Goal: Information Seeking & Learning: Learn about a topic

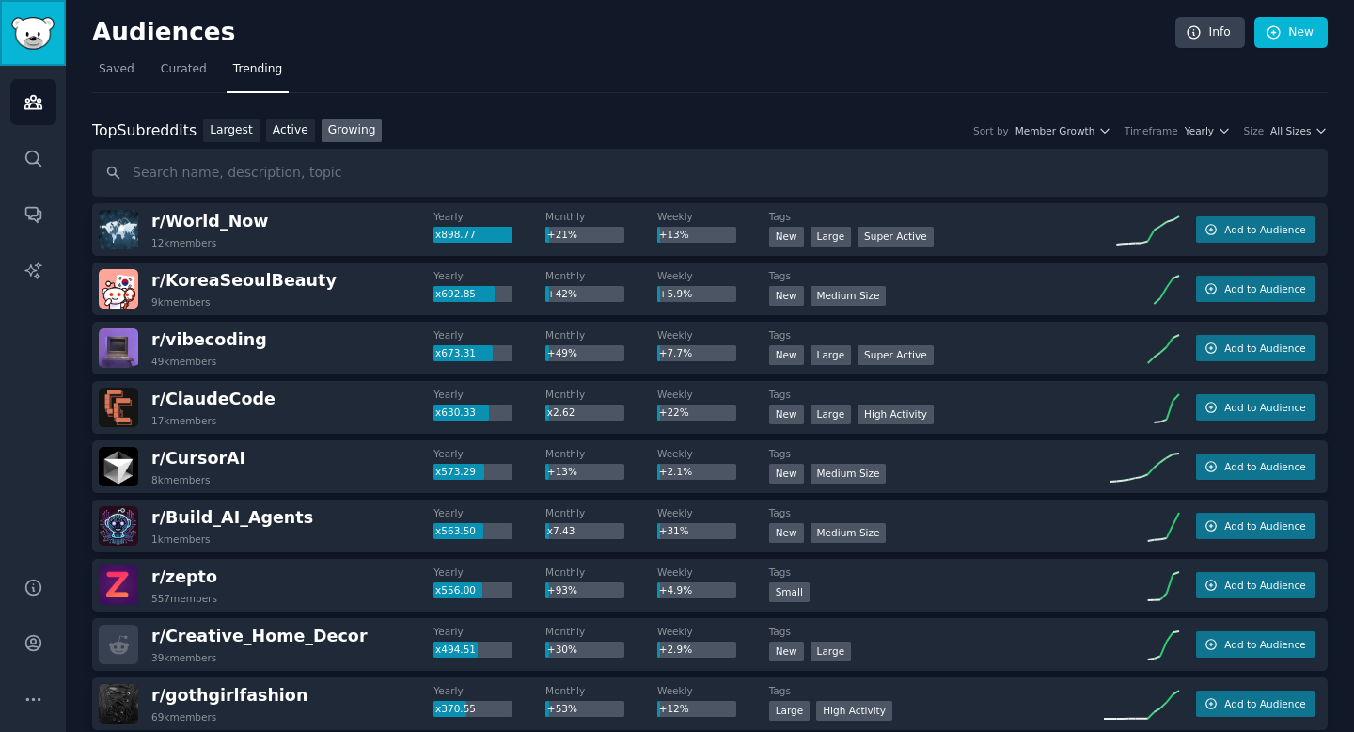
click at [22, 29] on img "Sidebar" at bounding box center [32, 33] width 43 height 33
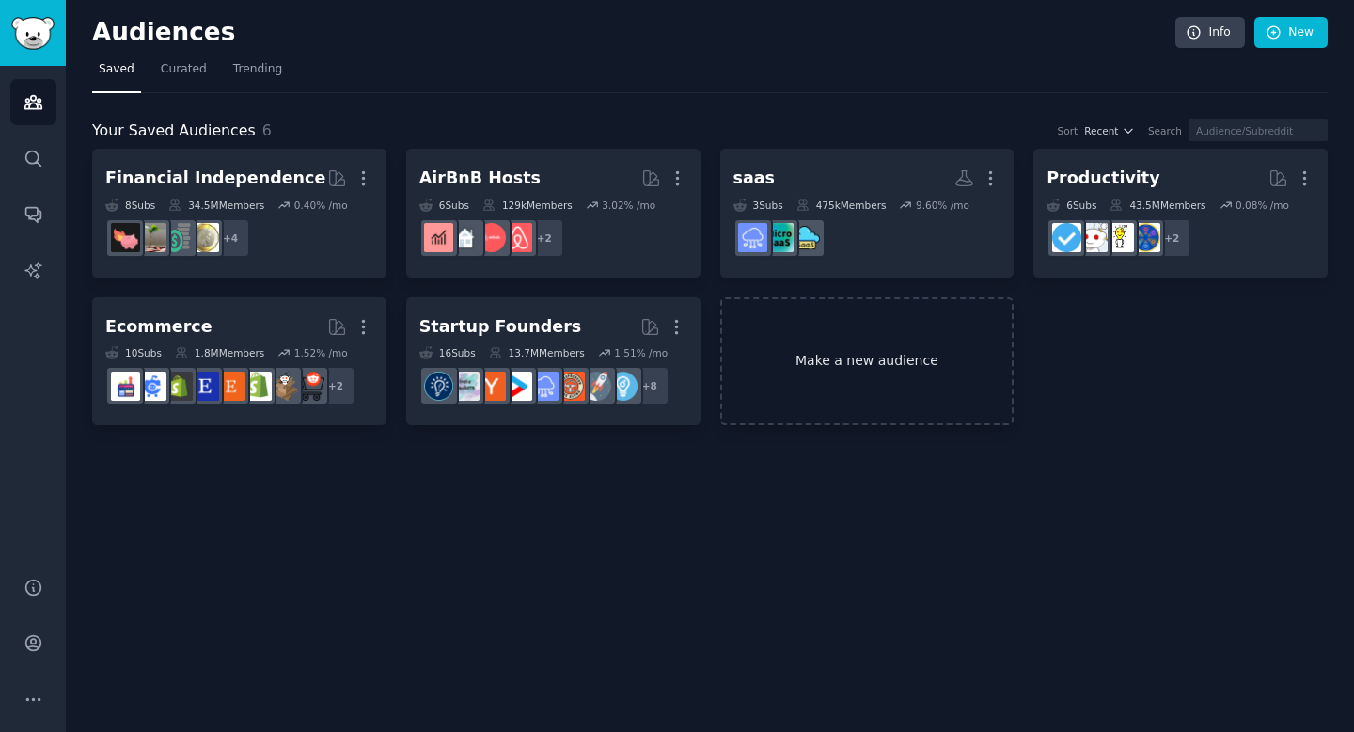
click at [837, 364] on link "Make a new audience" at bounding box center [867, 361] width 294 height 129
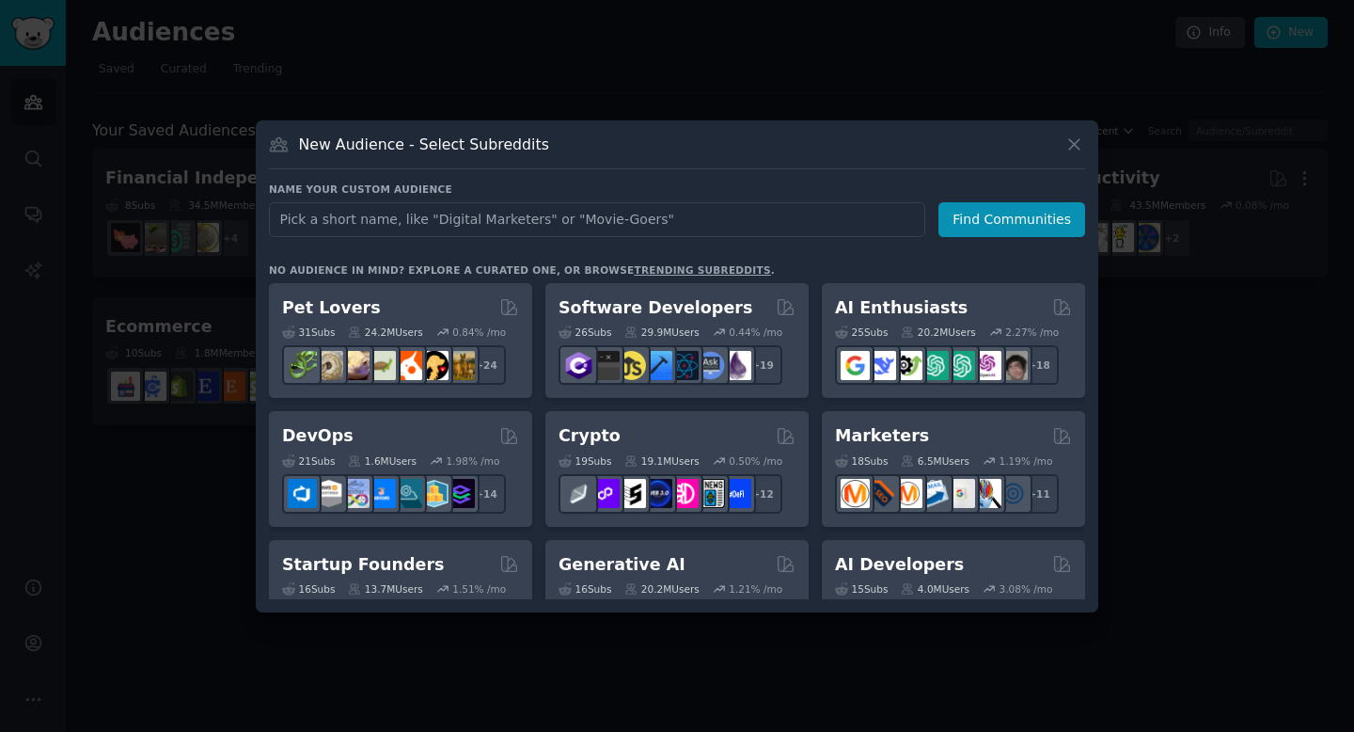
click at [702, 266] on link "trending subreddits" at bounding box center [702, 269] width 136 height 11
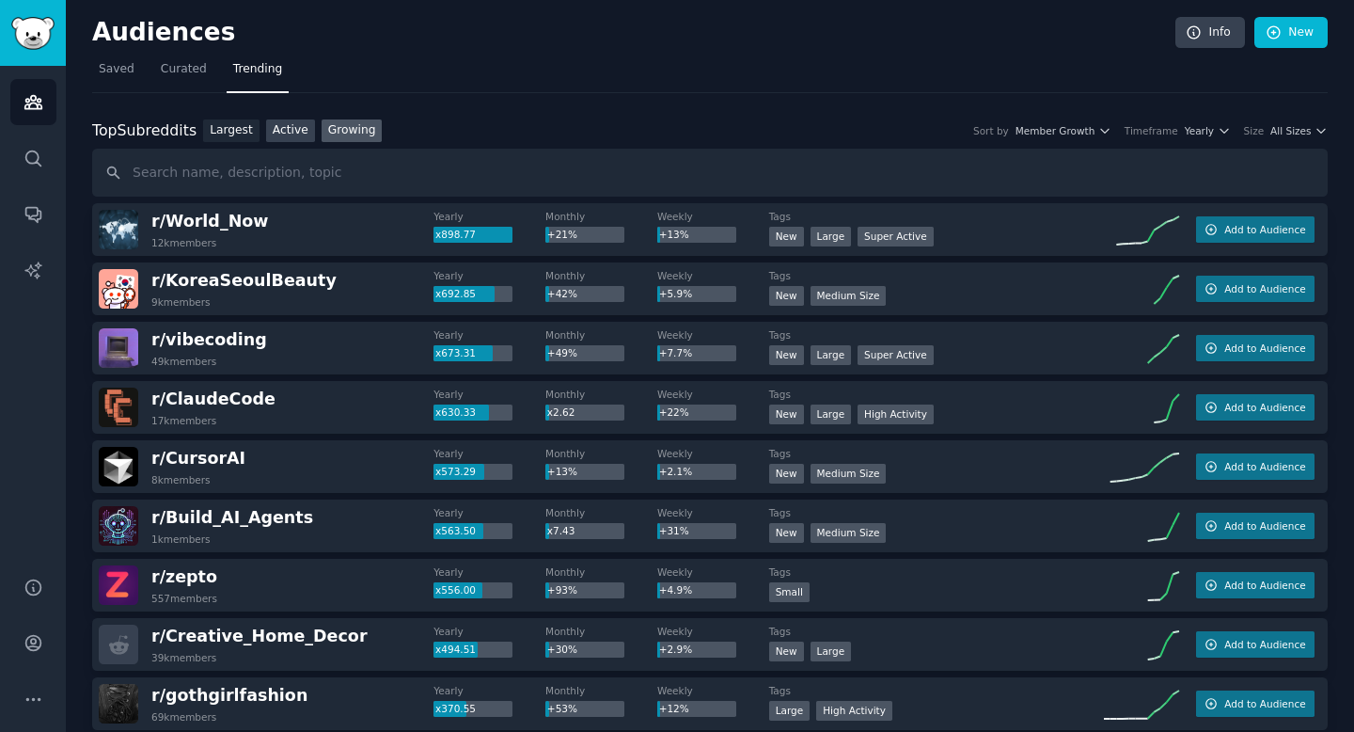
click at [267, 140] on link "Active" at bounding box center [290, 131] width 49 height 24
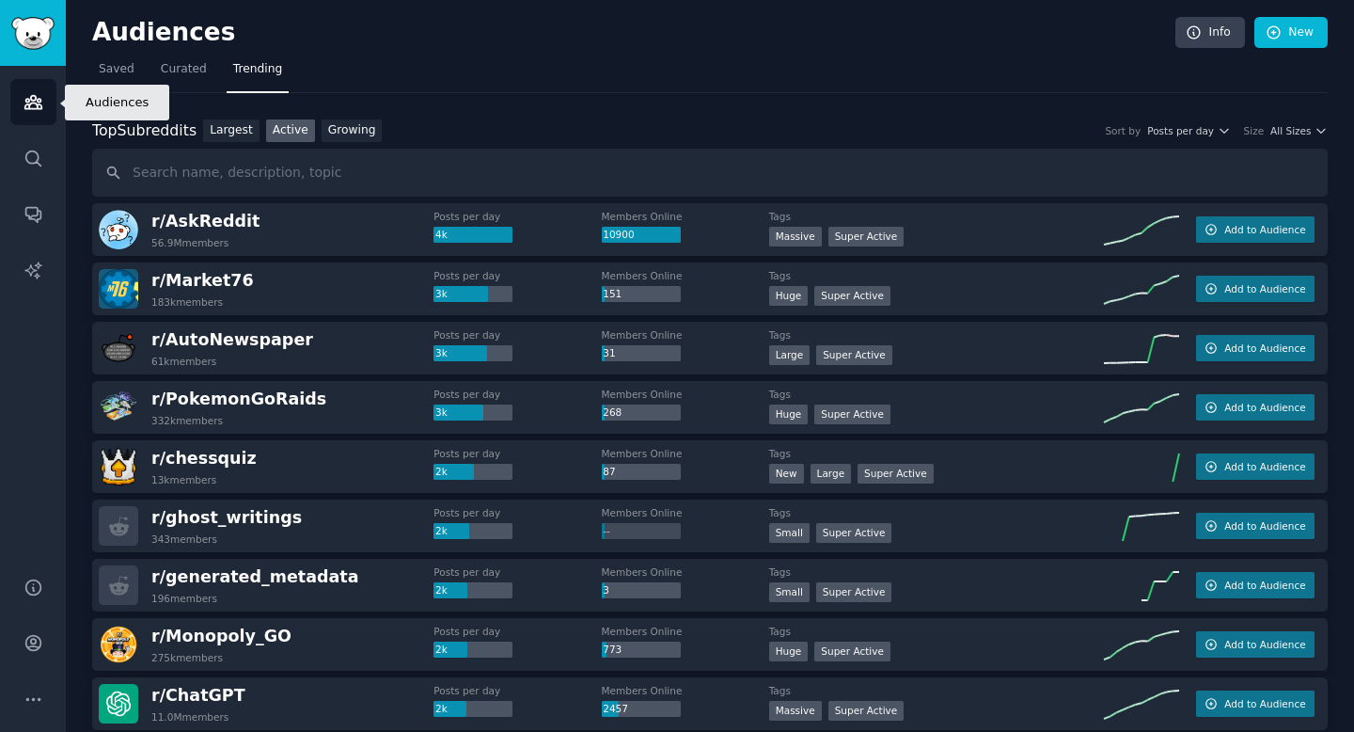
click at [31, 89] on link "Audiences" at bounding box center [33, 102] width 46 height 46
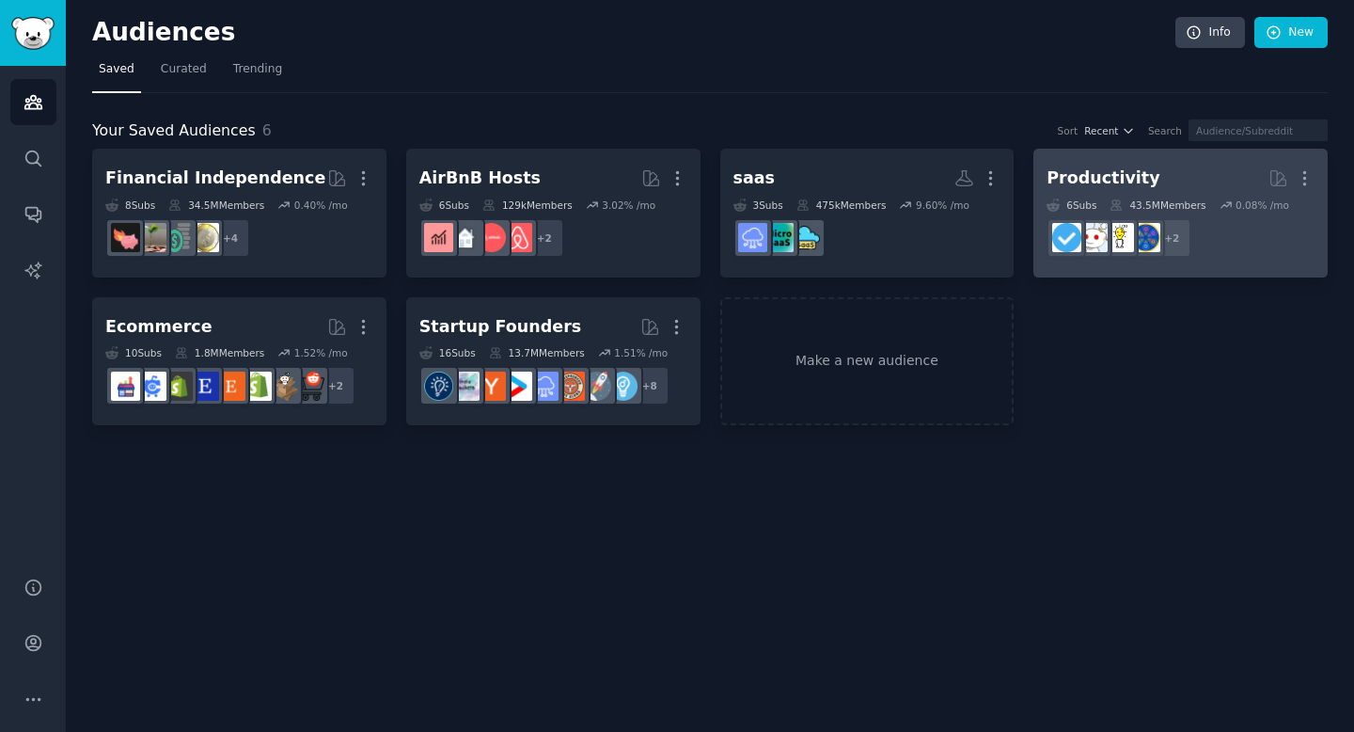
click at [1090, 211] on div "6 Sub s" at bounding box center [1072, 204] width 50 height 13
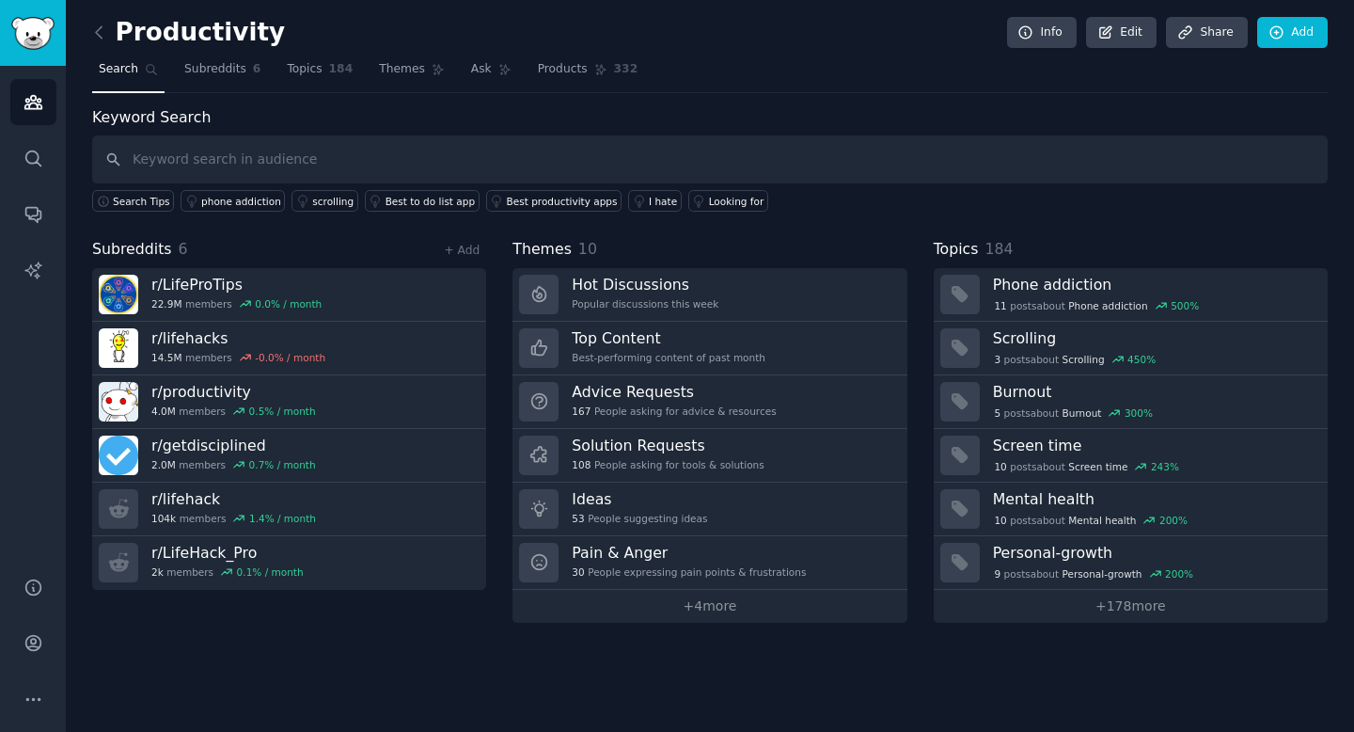
click at [108, 43] on link at bounding box center [104, 33] width 24 height 30
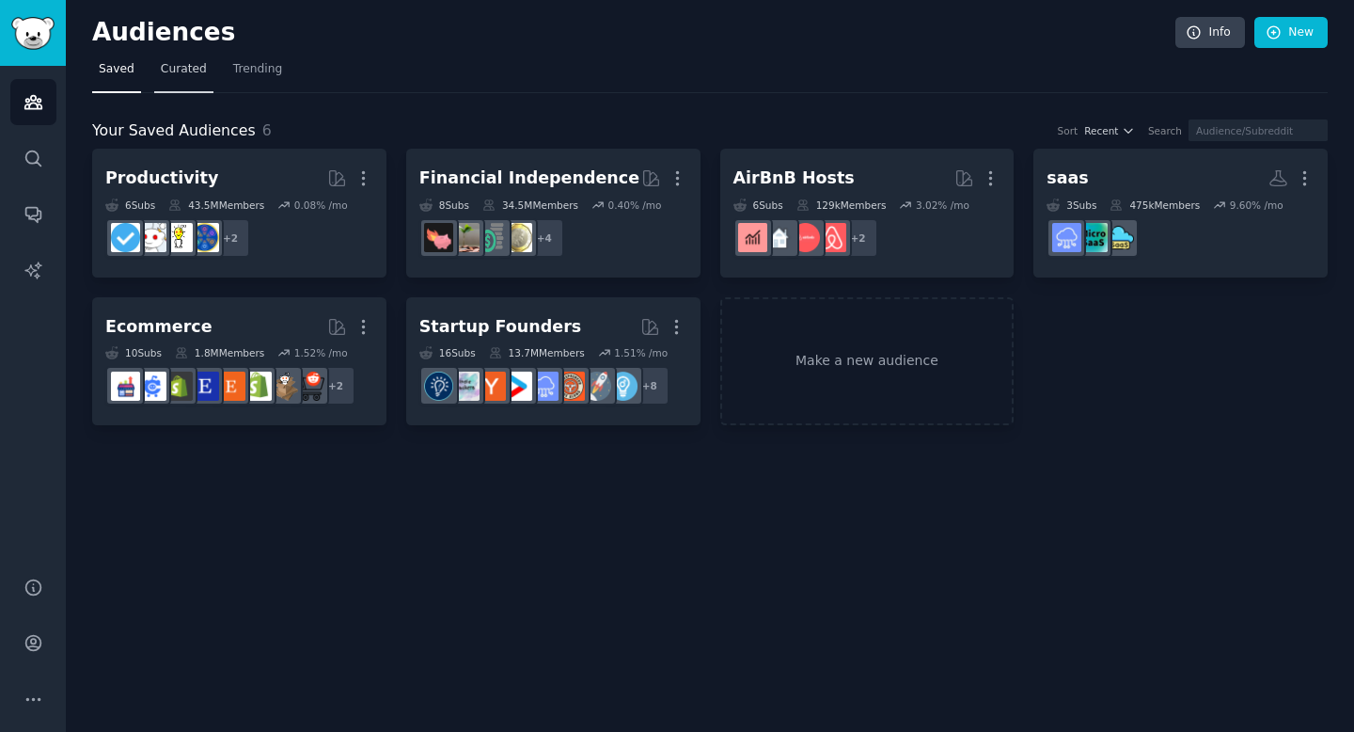
click at [176, 76] on span "Curated" at bounding box center [184, 69] width 46 height 17
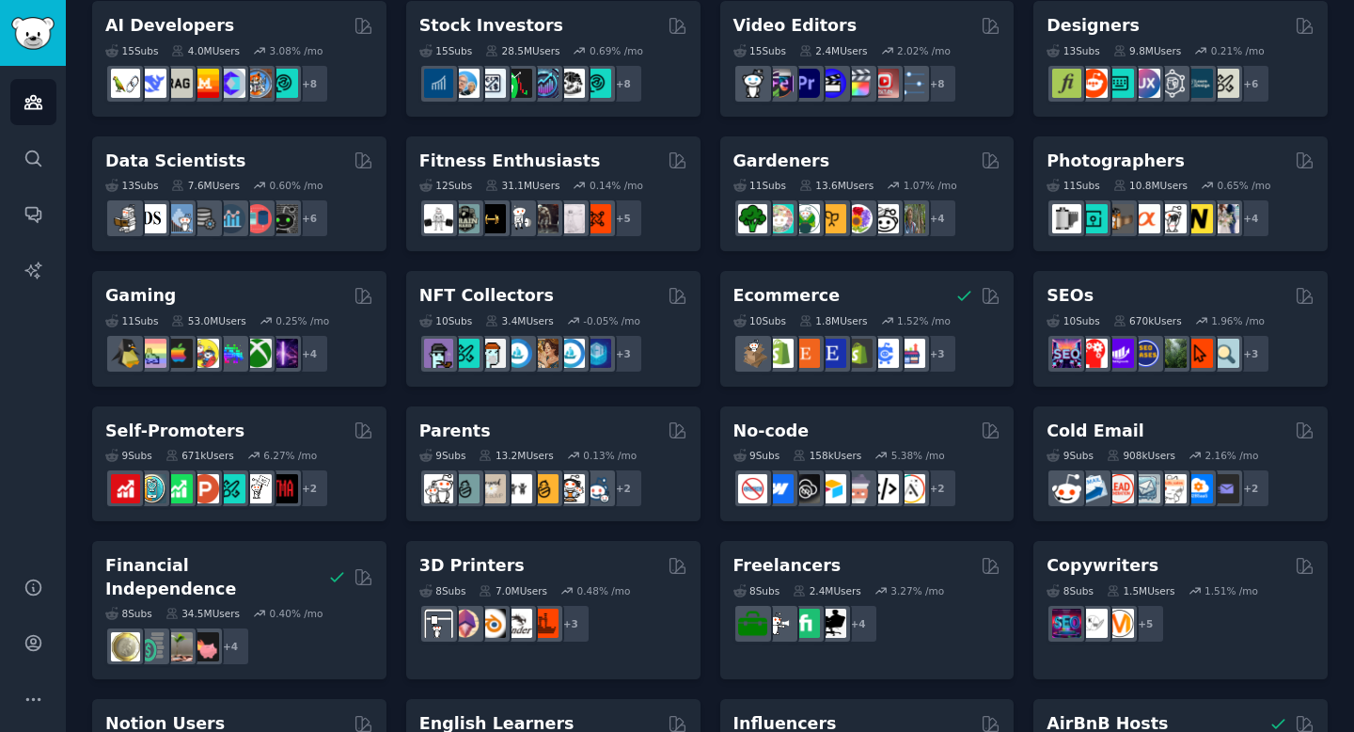
scroll to position [164, 0]
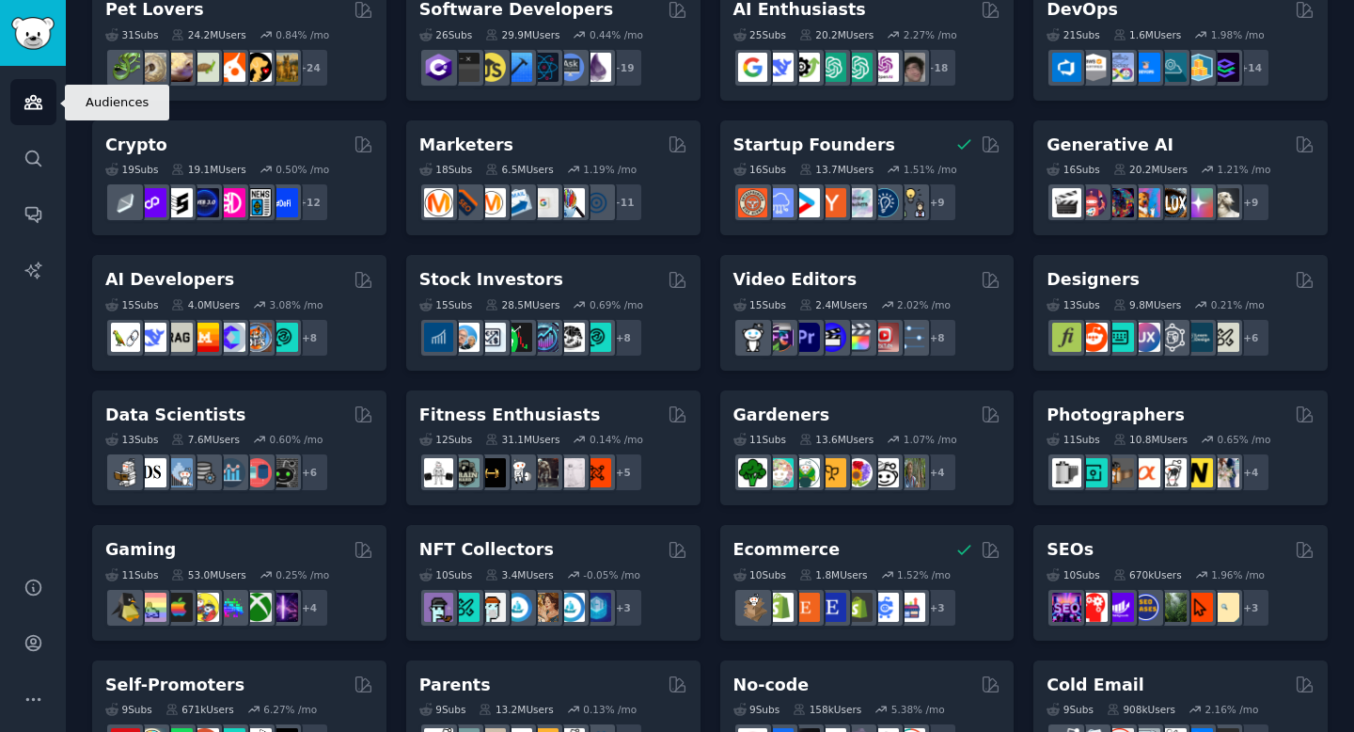
click at [53, 115] on link "Audiences" at bounding box center [33, 102] width 46 height 46
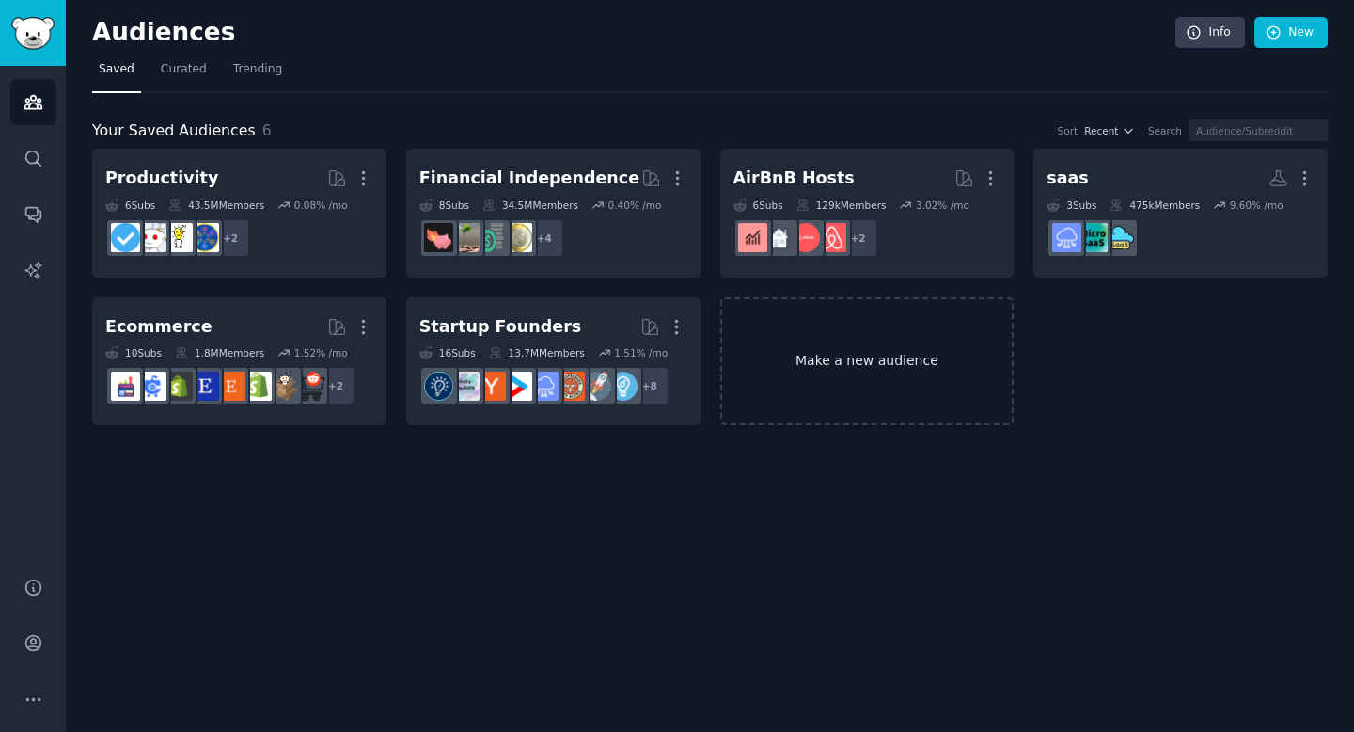
click at [842, 377] on link "Make a new audience" at bounding box center [867, 361] width 294 height 129
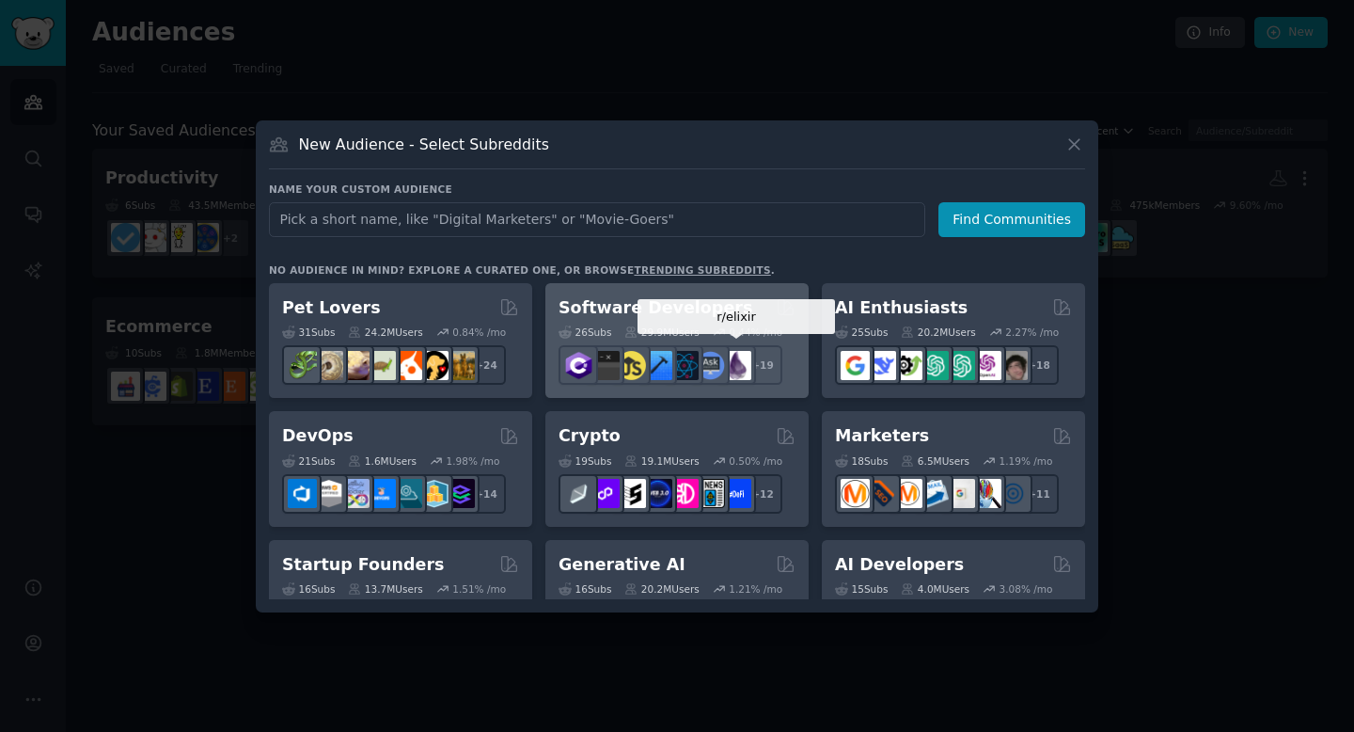
scroll to position [1468, 0]
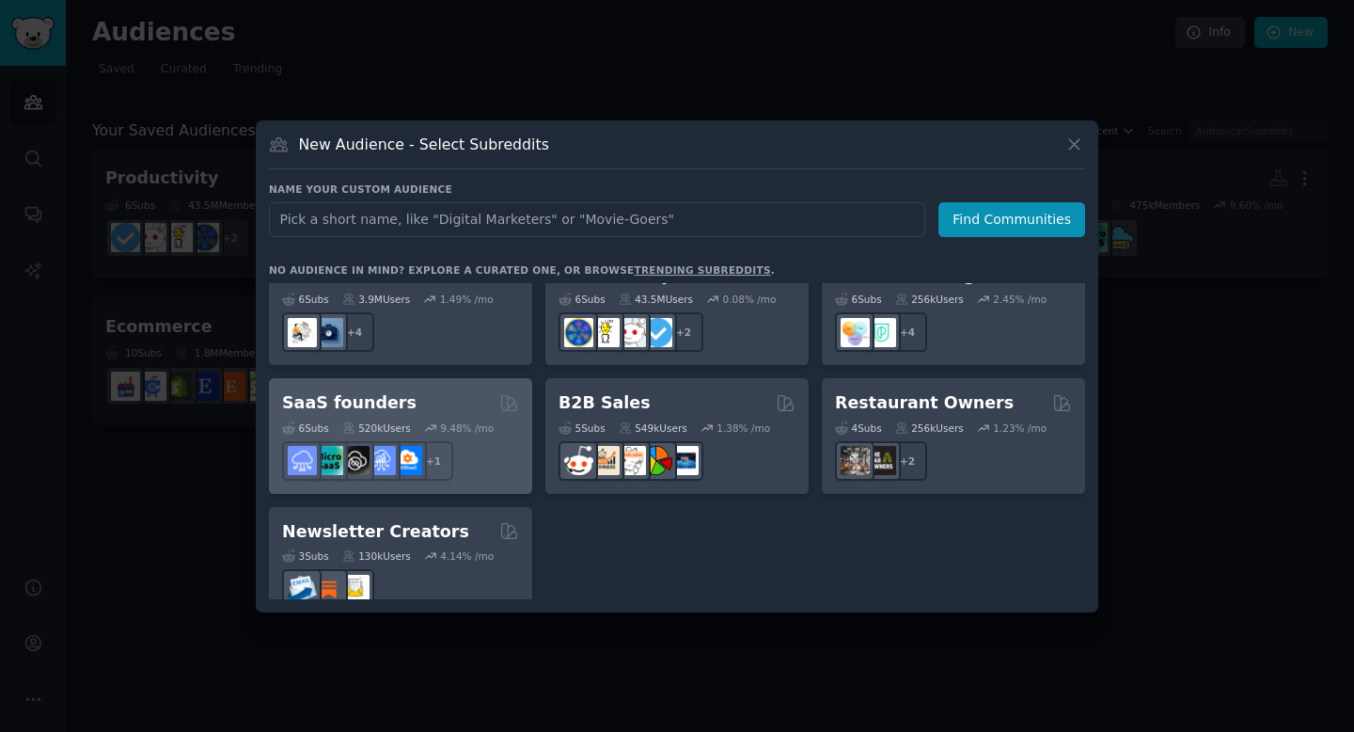
click at [440, 391] on div "SaaS founders" at bounding box center [400, 403] width 237 height 24
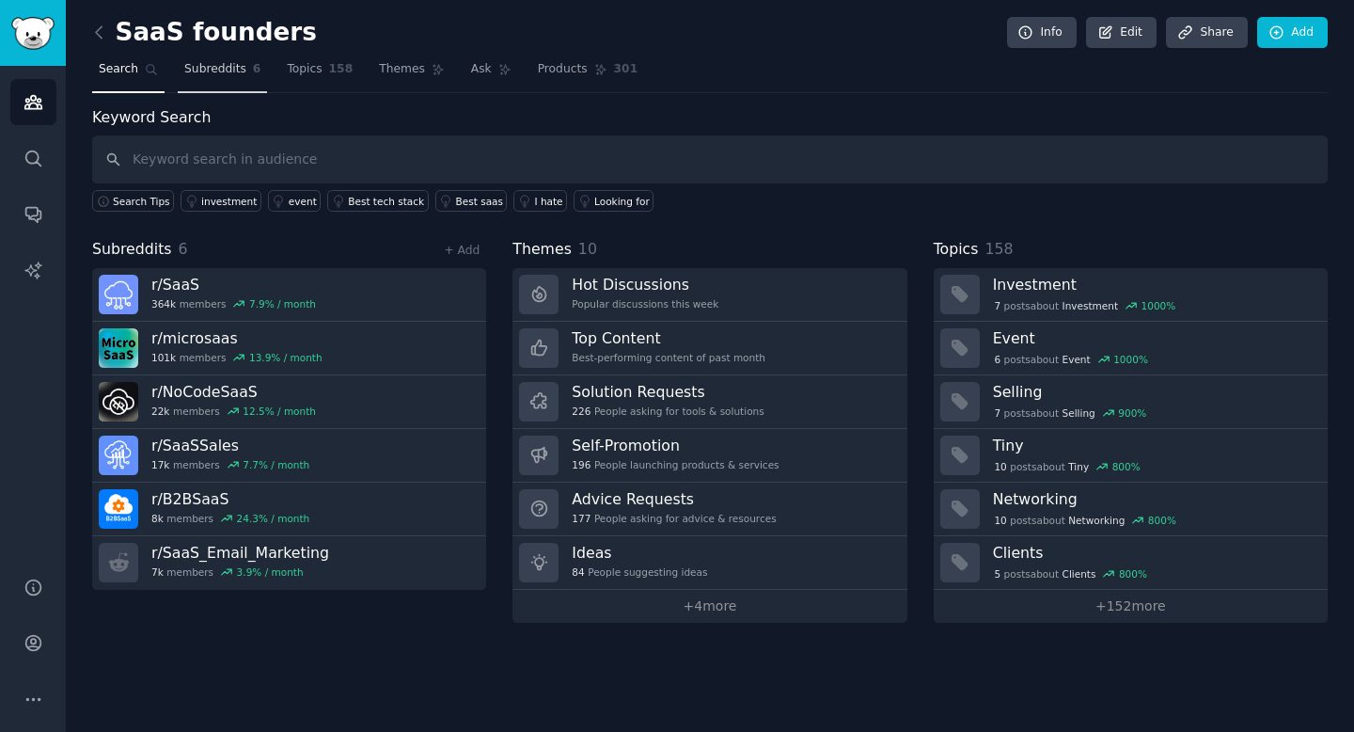
click at [255, 79] on link "Subreddits 6" at bounding box center [222, 74] width 89 height 39
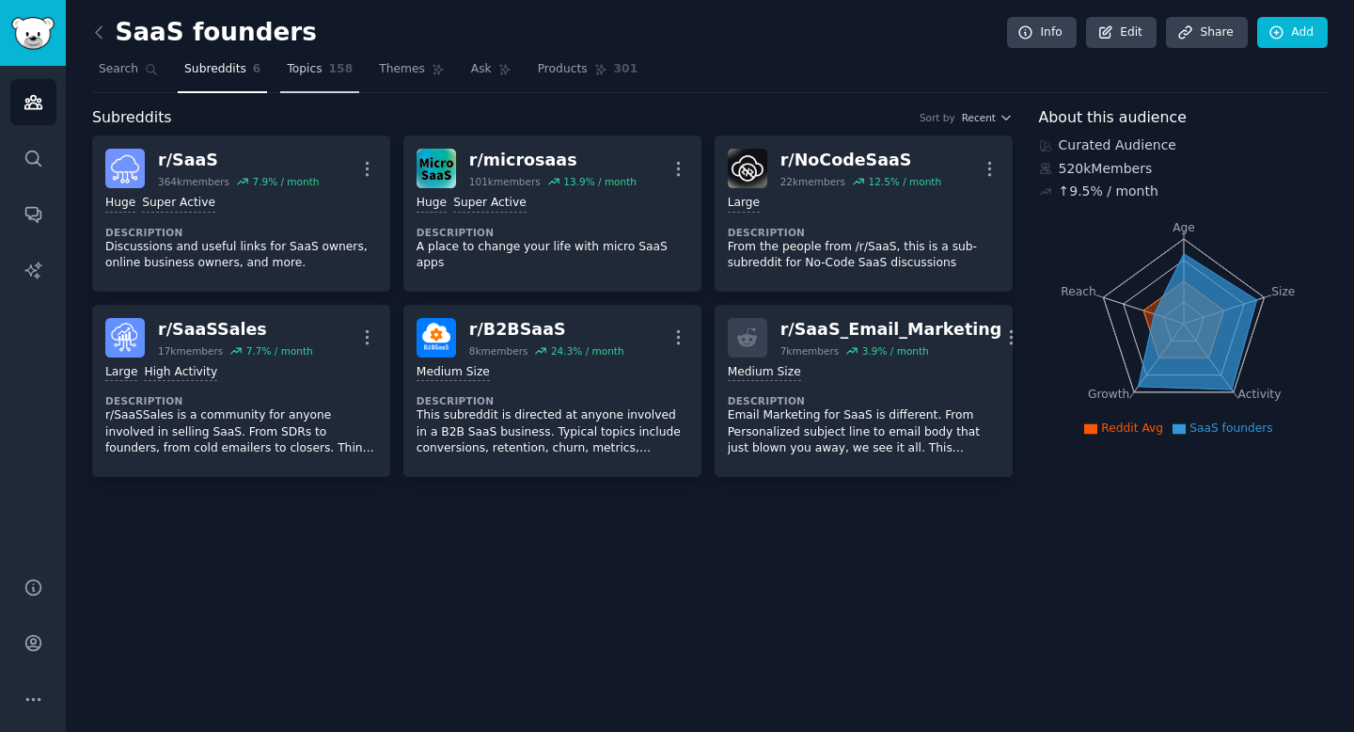
click at [293, 71] on span "Topics" at bounding box center [304, 69] width 35 height 17
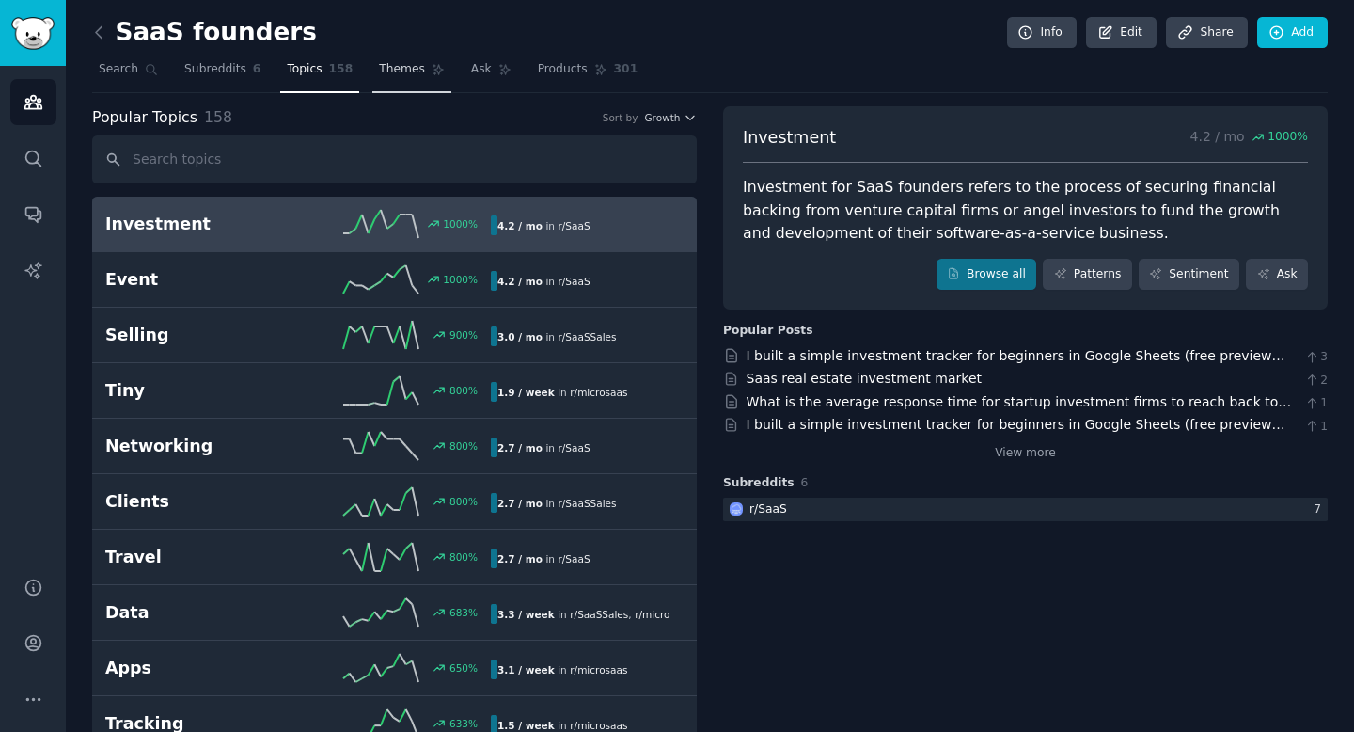
click at [379, 65] on span "Themes" at bounding box center [402, 69] width 46 height 17
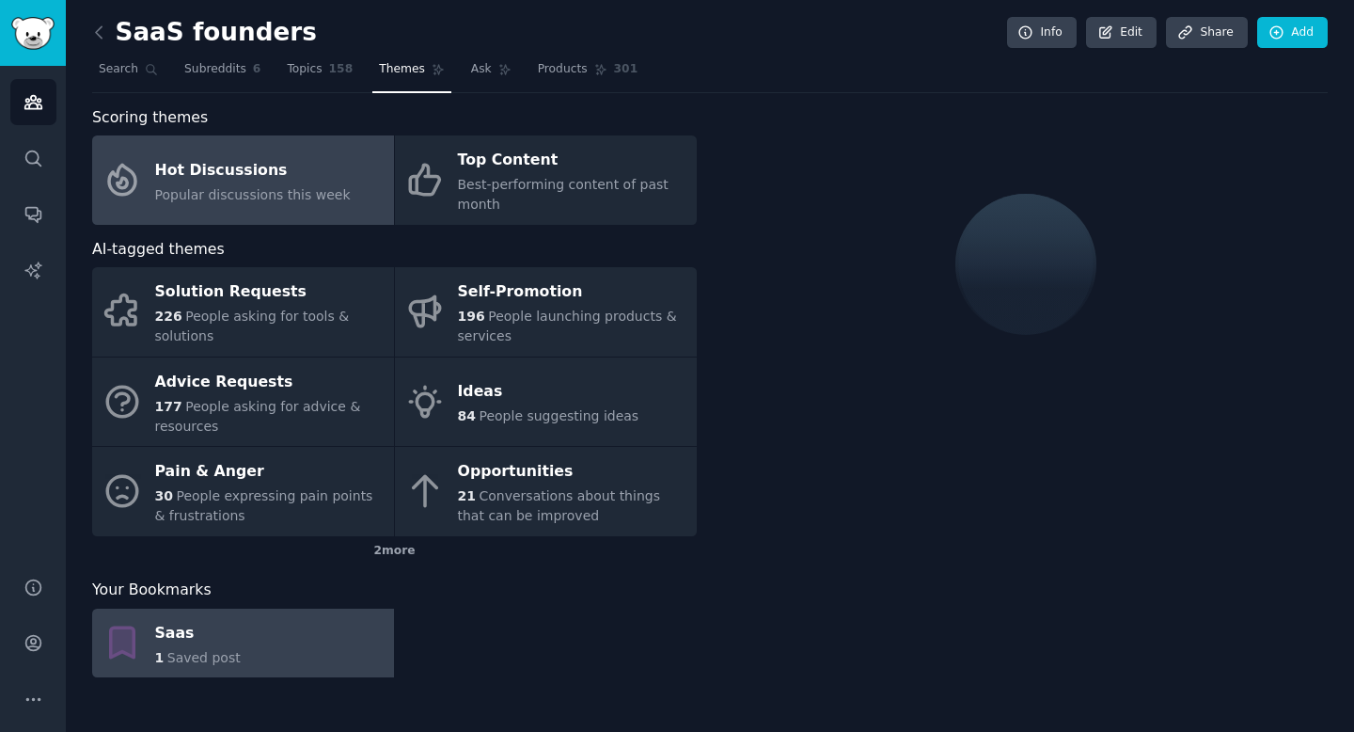
click at [282, 643] on link "Saas 1 Saved post" at bounding box center [243, 643] width 302 height 70
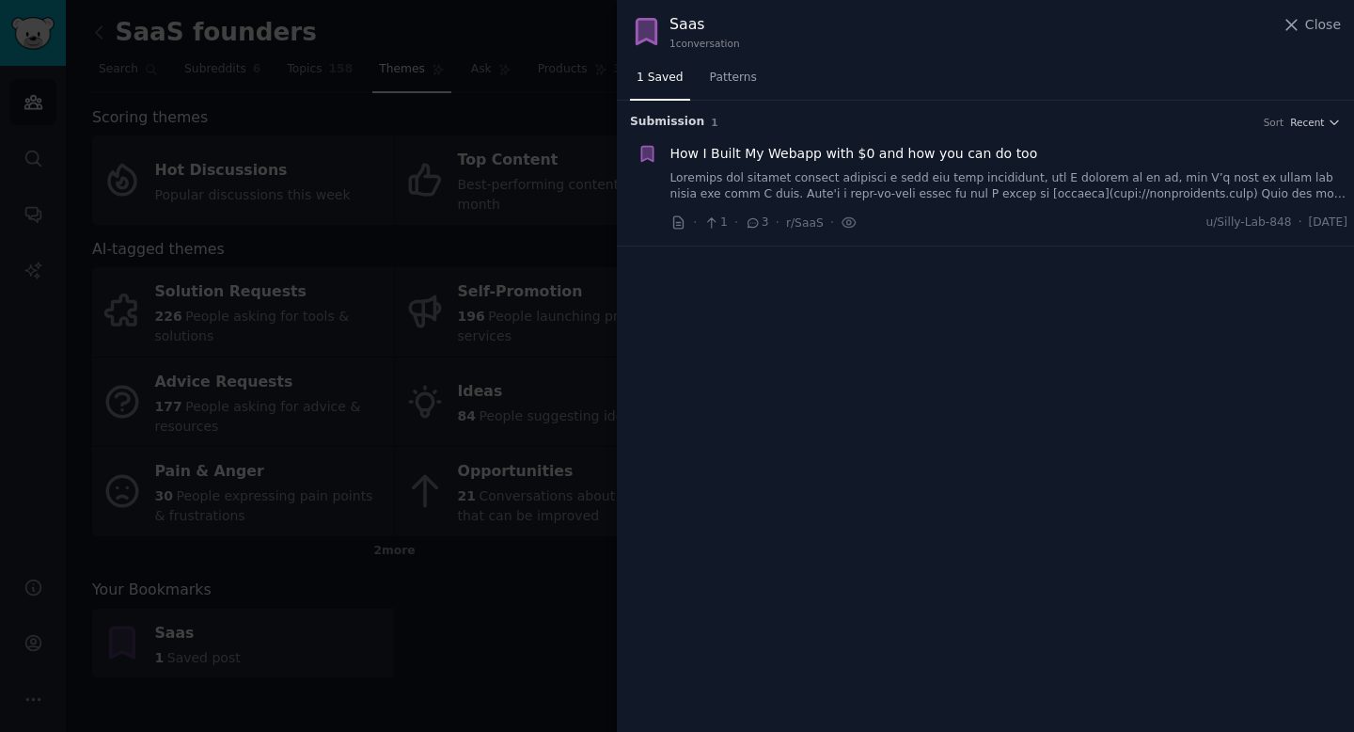
click at [751, 181] on link at bounding box center [1009, 186] width 678 height 33
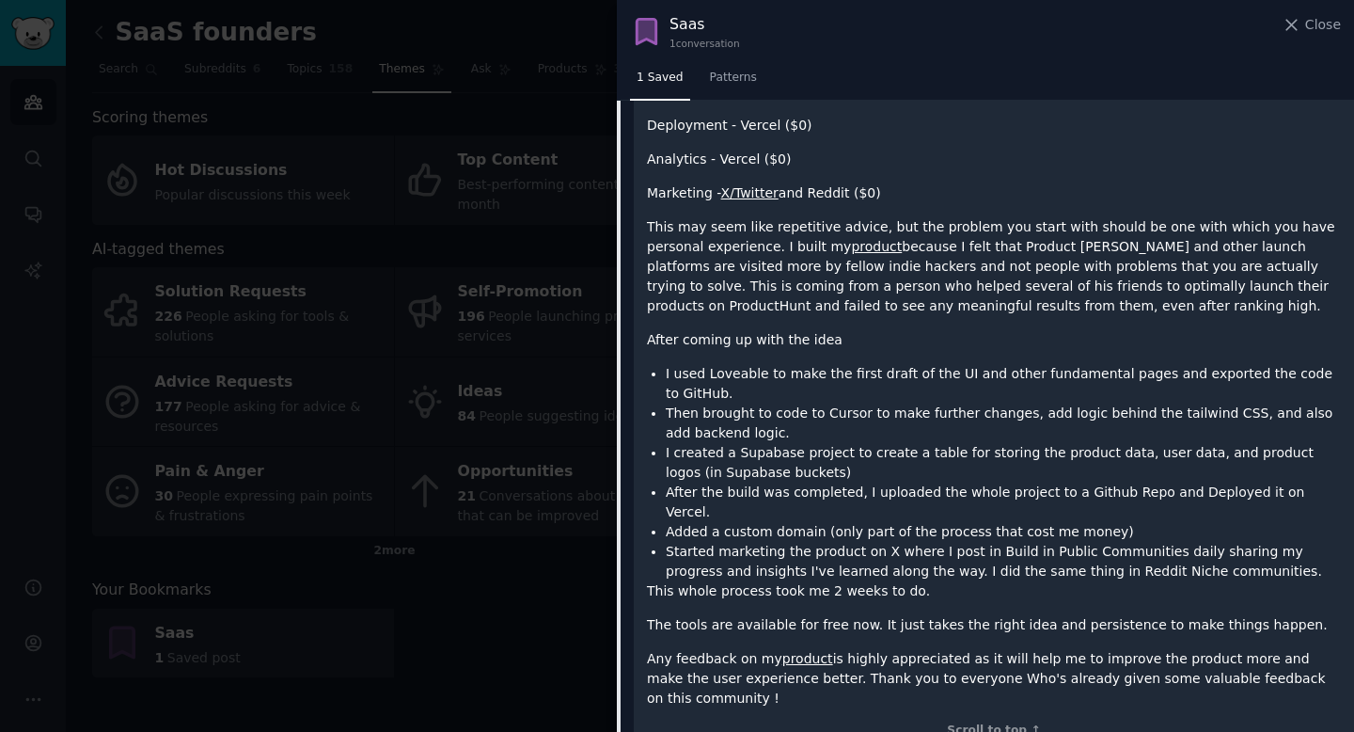
scroll to position [448, 0]
click at [784, 648] on p "Any feedback on my product is highly appreciated as it will help me to improve …" at bounding box center [994, 677] width 694 height 59
click at [785, 650] on link "product" at bounding box center [807, 657] width 51 height 15
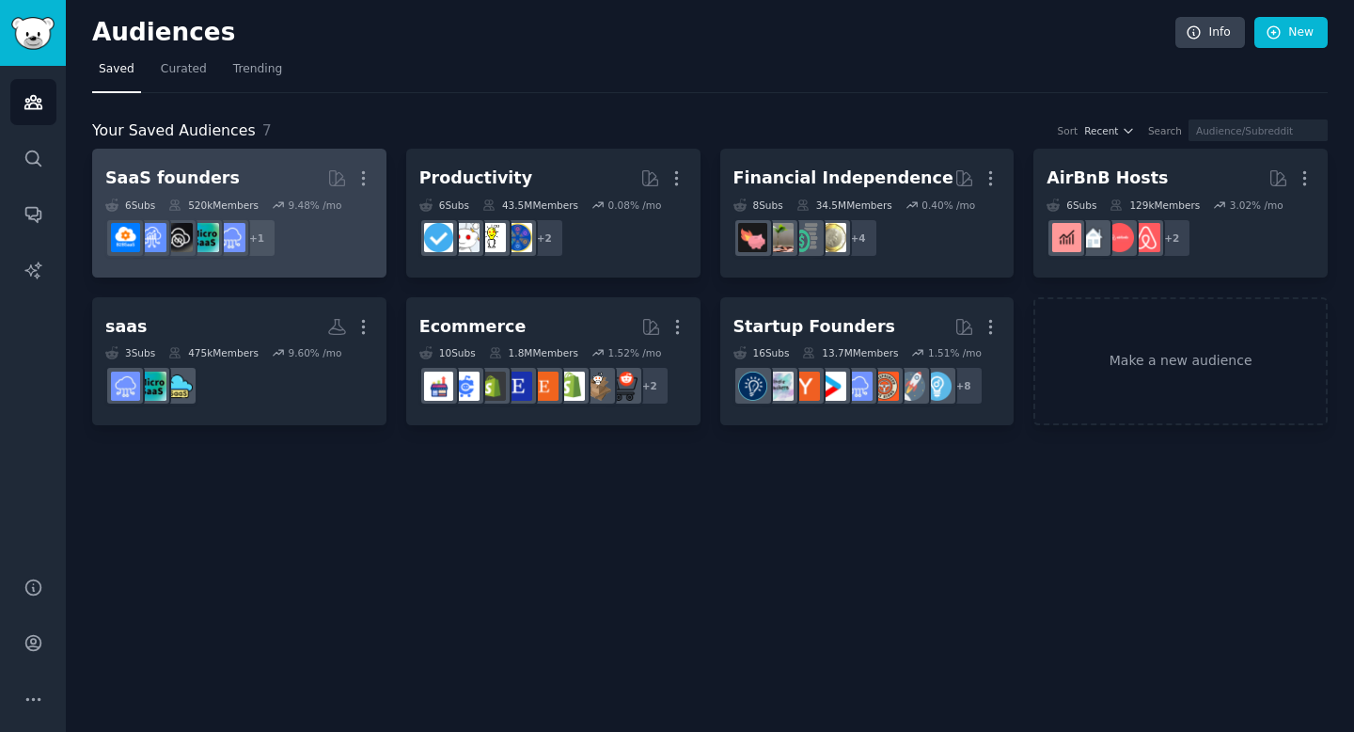
click at [274, 190] on h2 "SaaS founders Curated by GummySearch More" at bounding box center [239, 178] width 268 height 33
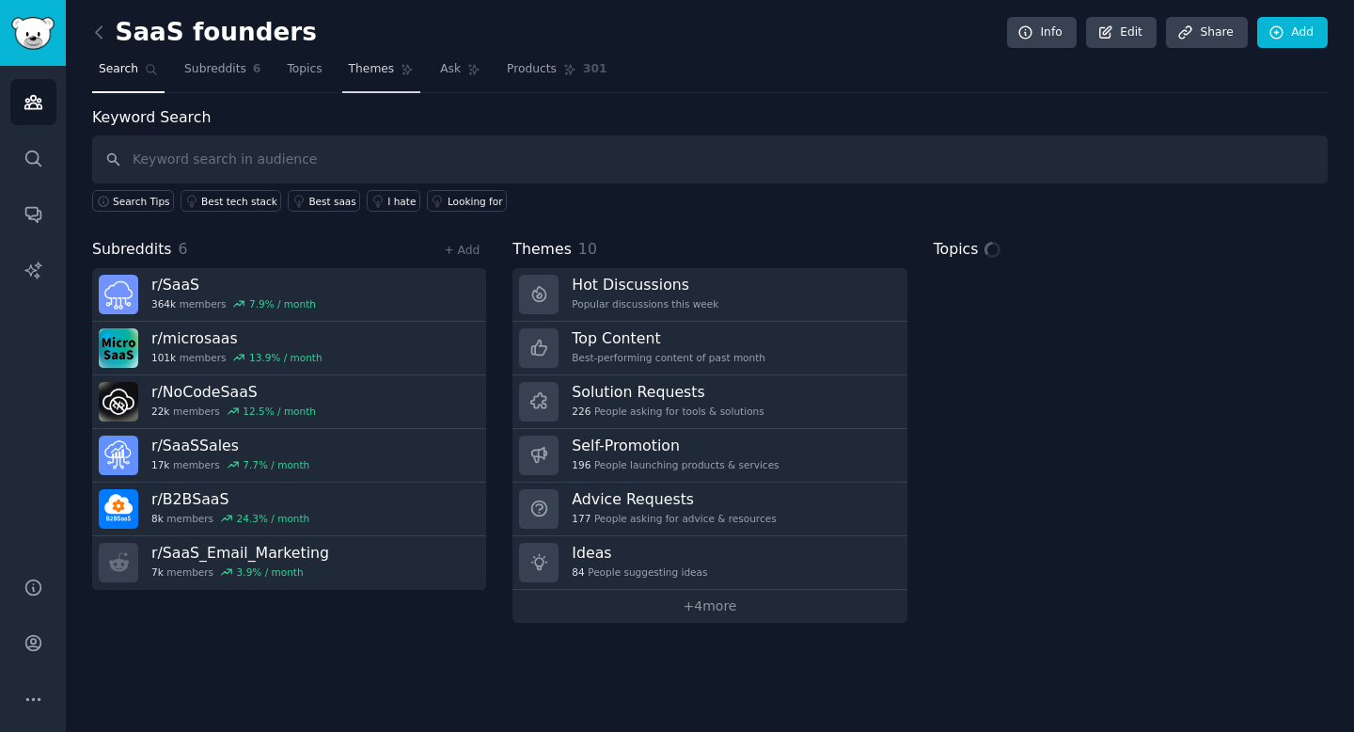
click at [345, 66] on link "Themes" at bounding box center [381, 74] width 79 height 39
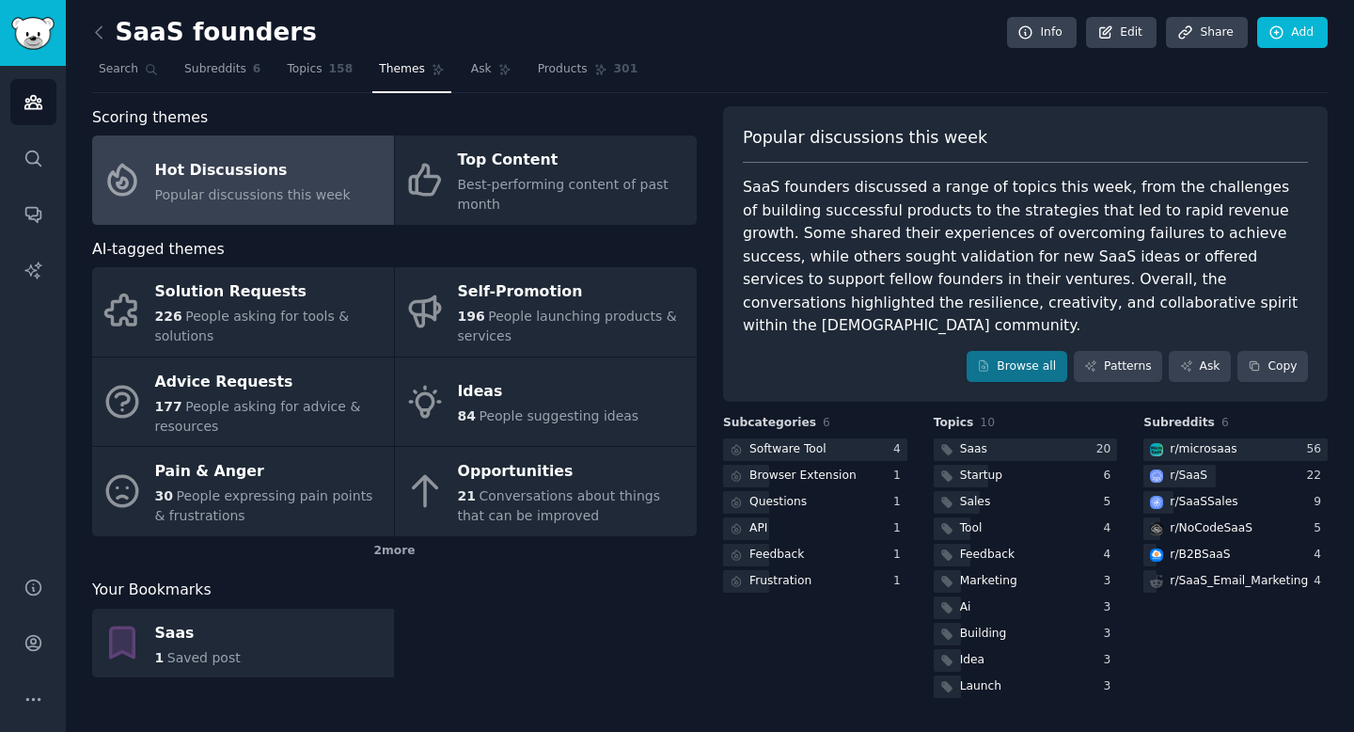
click at [258, 206] on link "Hot Discussions Popular discussions this week" at bounding box center [243, 179] width 302 height 89
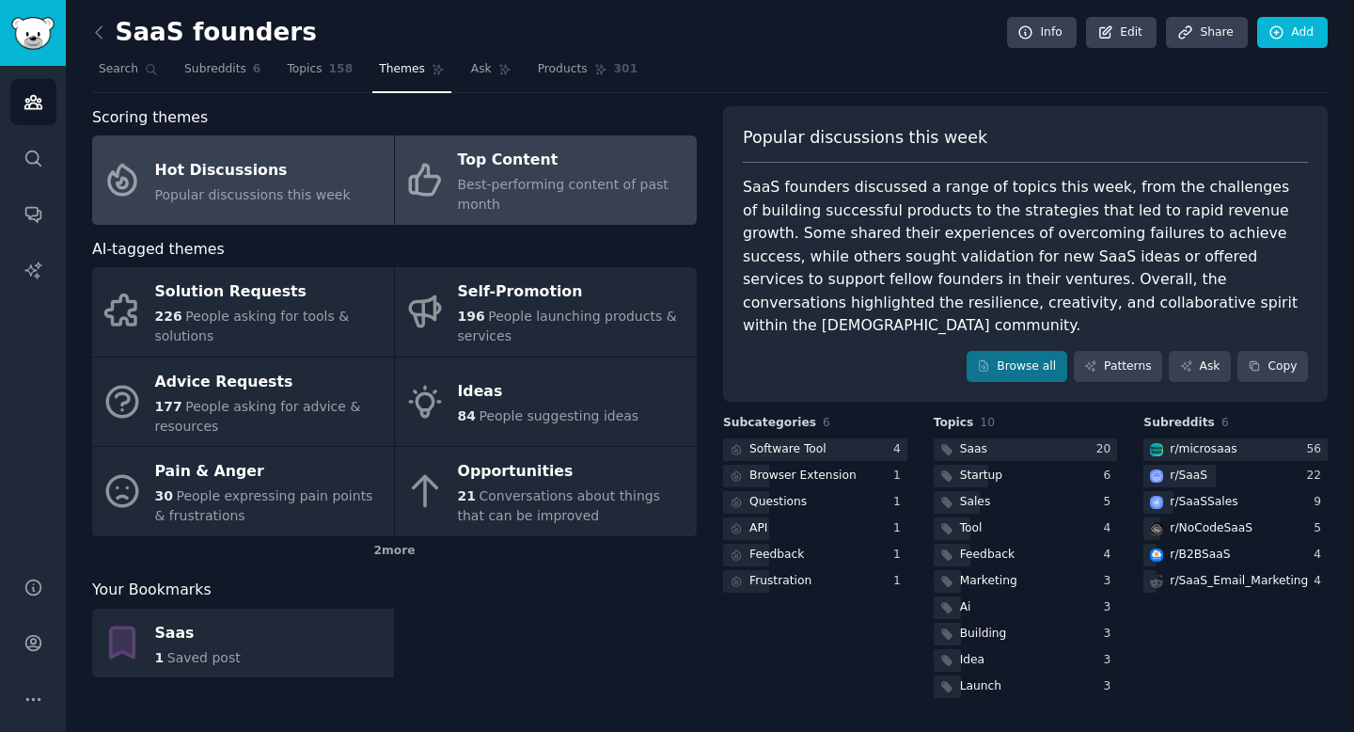
click at [543, 201] on div "Best-performing content of past month" at bounding box center [572, 194] width 229 height 39
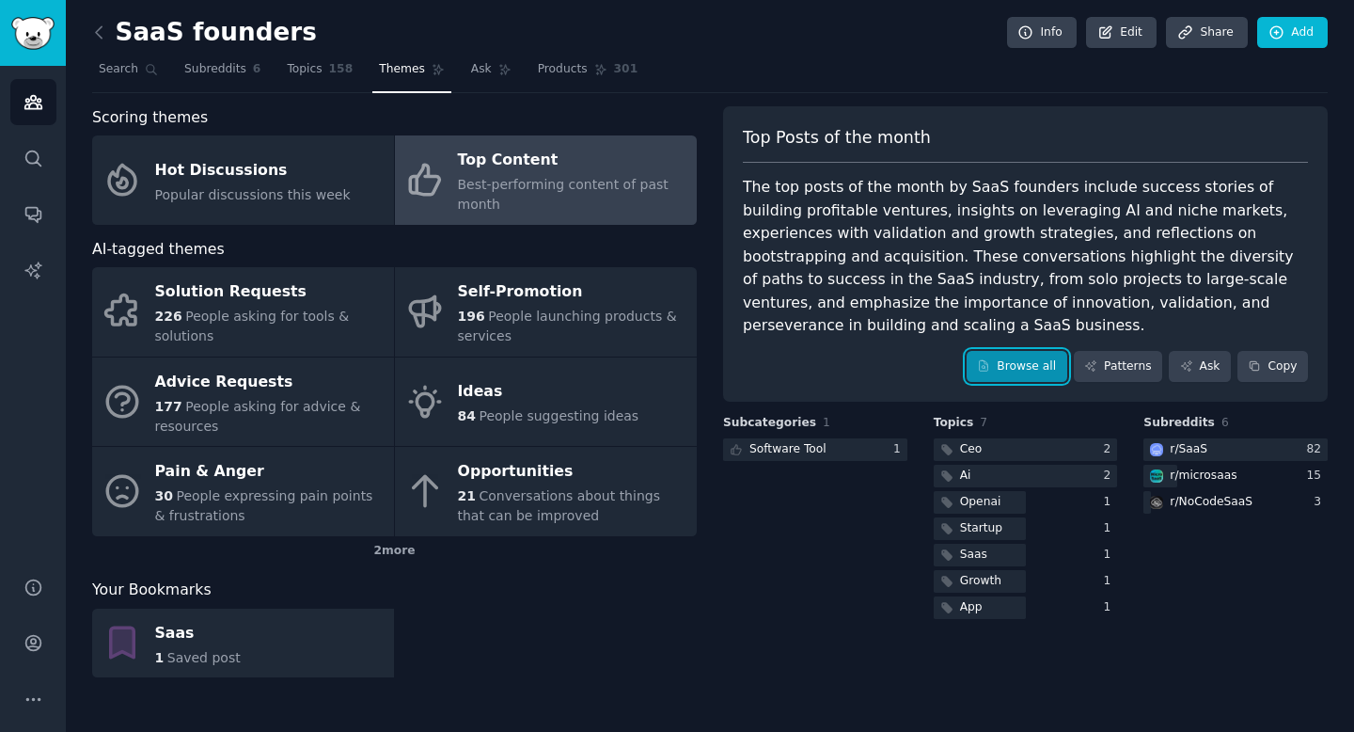
click at [1022, 351] on link "Browse all" at bounding box center [1017, 367] width 101 height 32
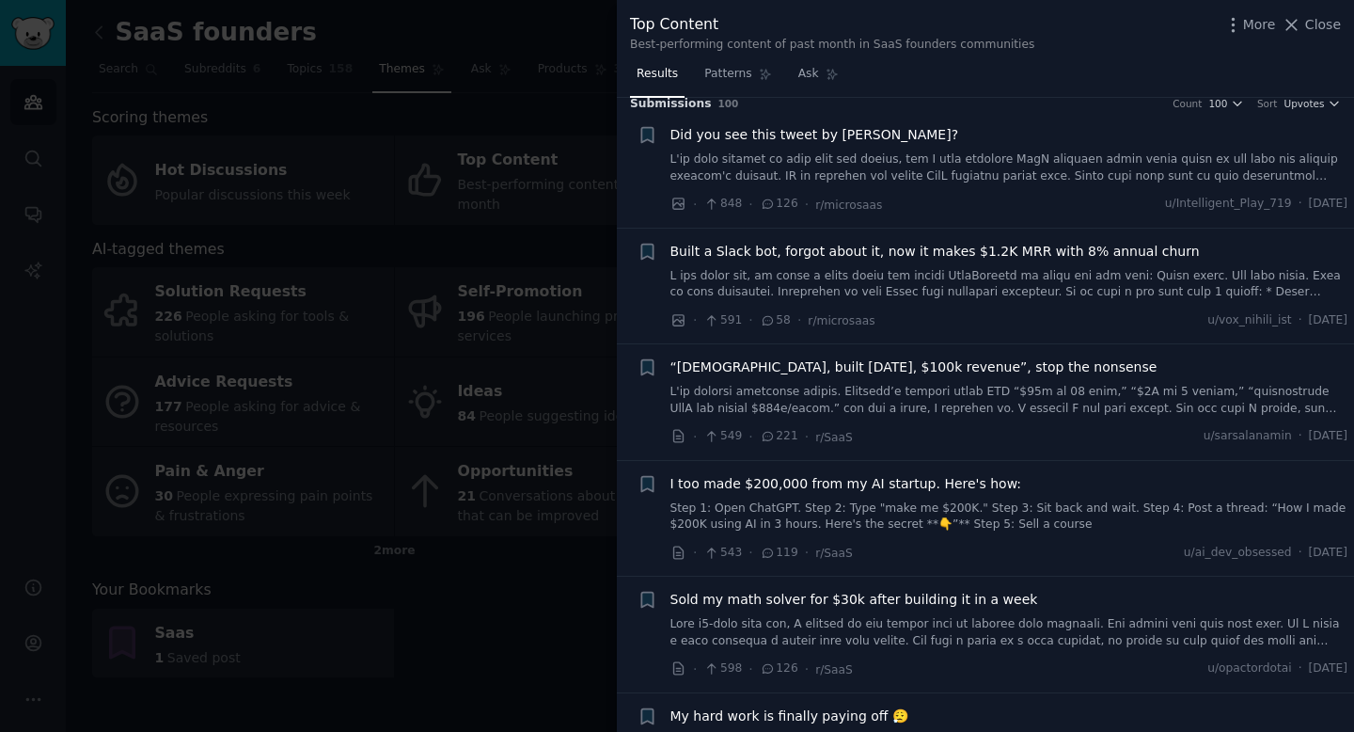
scroll to position [39, 0]
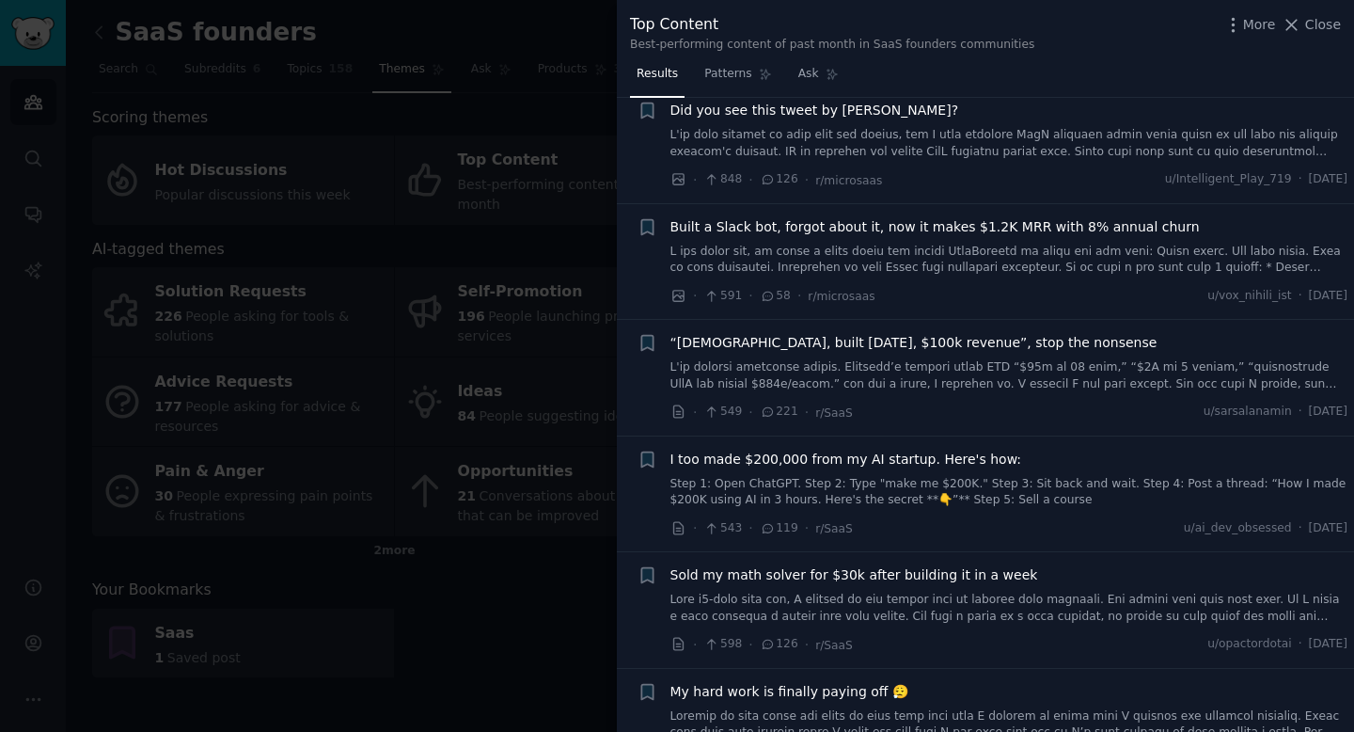
click at [986, 380] on link at bounding box center [1009, 375] width 678 height 33
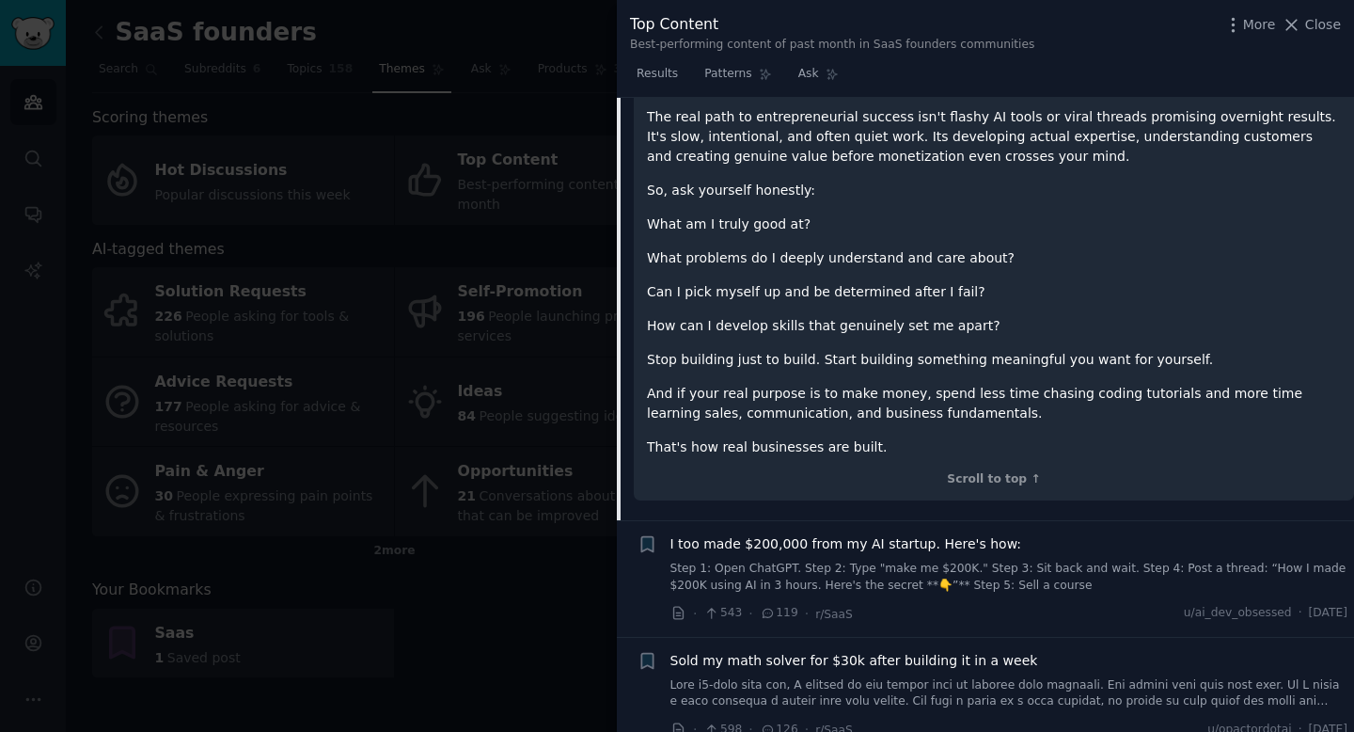
scroll to position [1364, 0]
click at [517, 294] on div at bounding box center [677, 366] width 1354 height 732
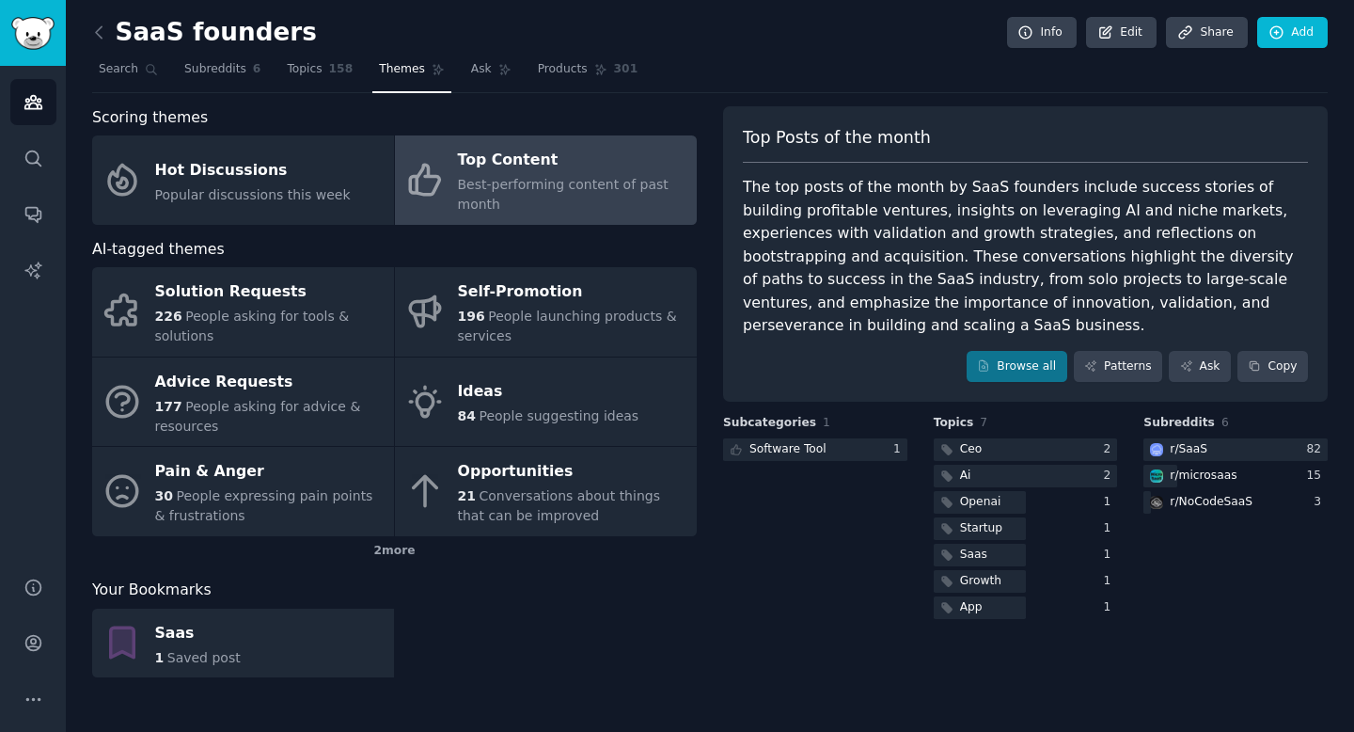
click at [607, 201] on div "Best-performing content of past month" at bounding box center [572, 194] width 229 height 39
click at [1018, 351] on link "Browse all" at bounding box center [1017, 367] width 101 height 32
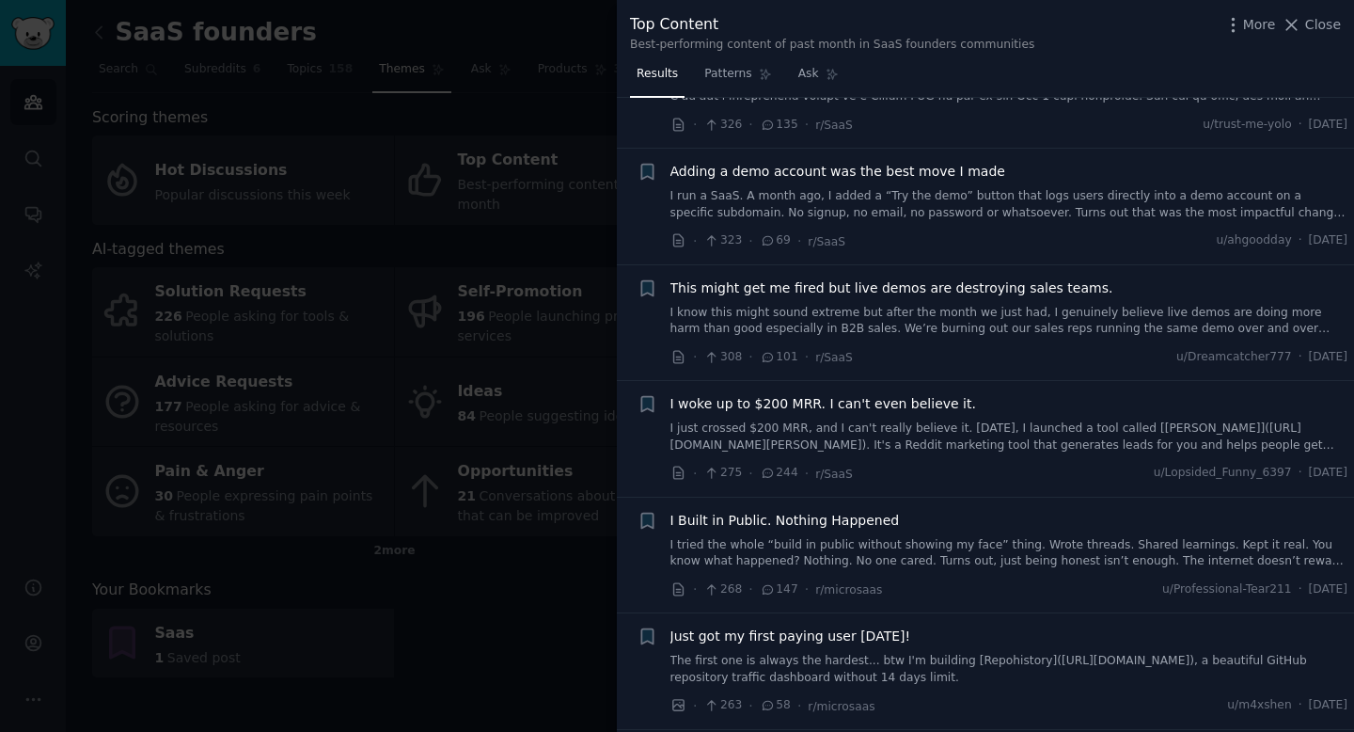
scroll to position [1474, 0]
click at [983, 418] on link "I just crossed $200 MRR, and I can't really believe it. 6 weeks ago, I launched…" at bounding box center [1009, 434] width 678 height 33
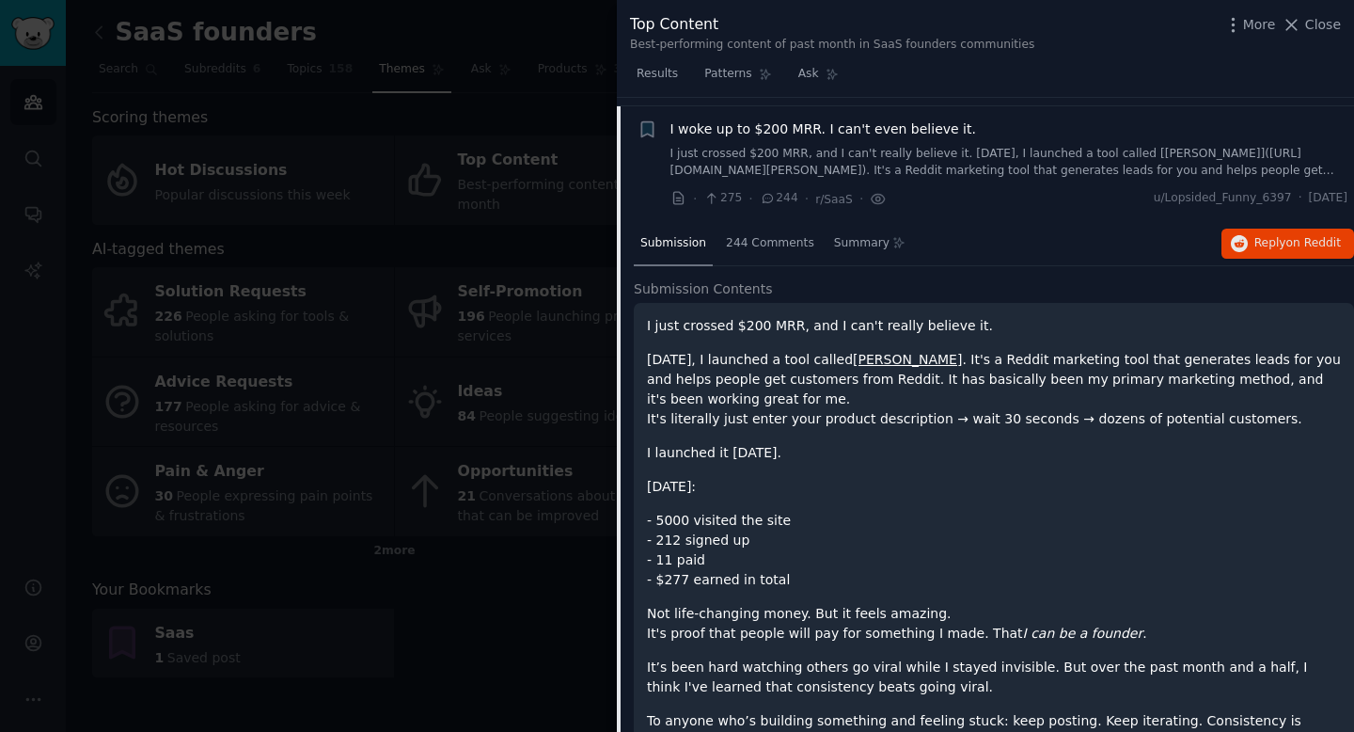
scroll to position [1750, 0]
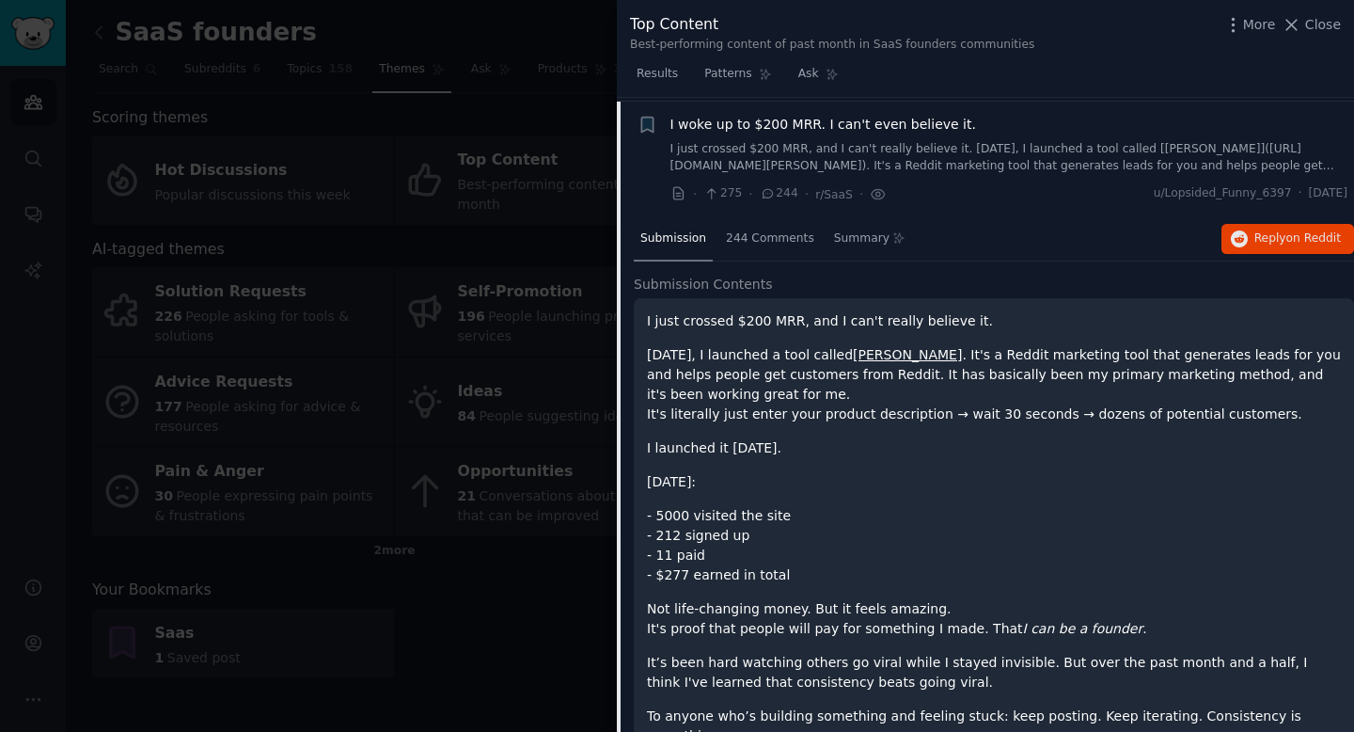
click at [895, 347] on link "Tydal" at bounding box center [907, 354] width 109 height 15
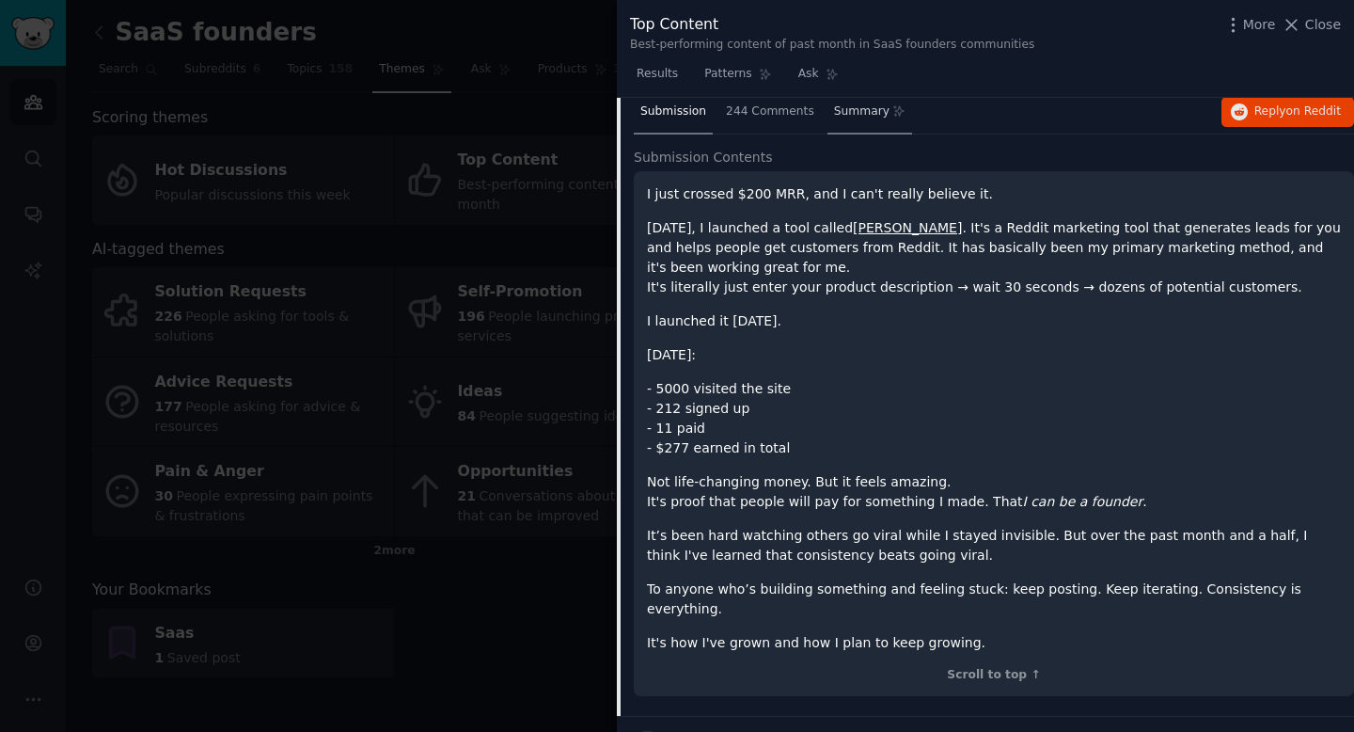
scroll to position [1879, 0]
click at [497, 104] on div at bounding box center [677, 366] width 1354 height 732
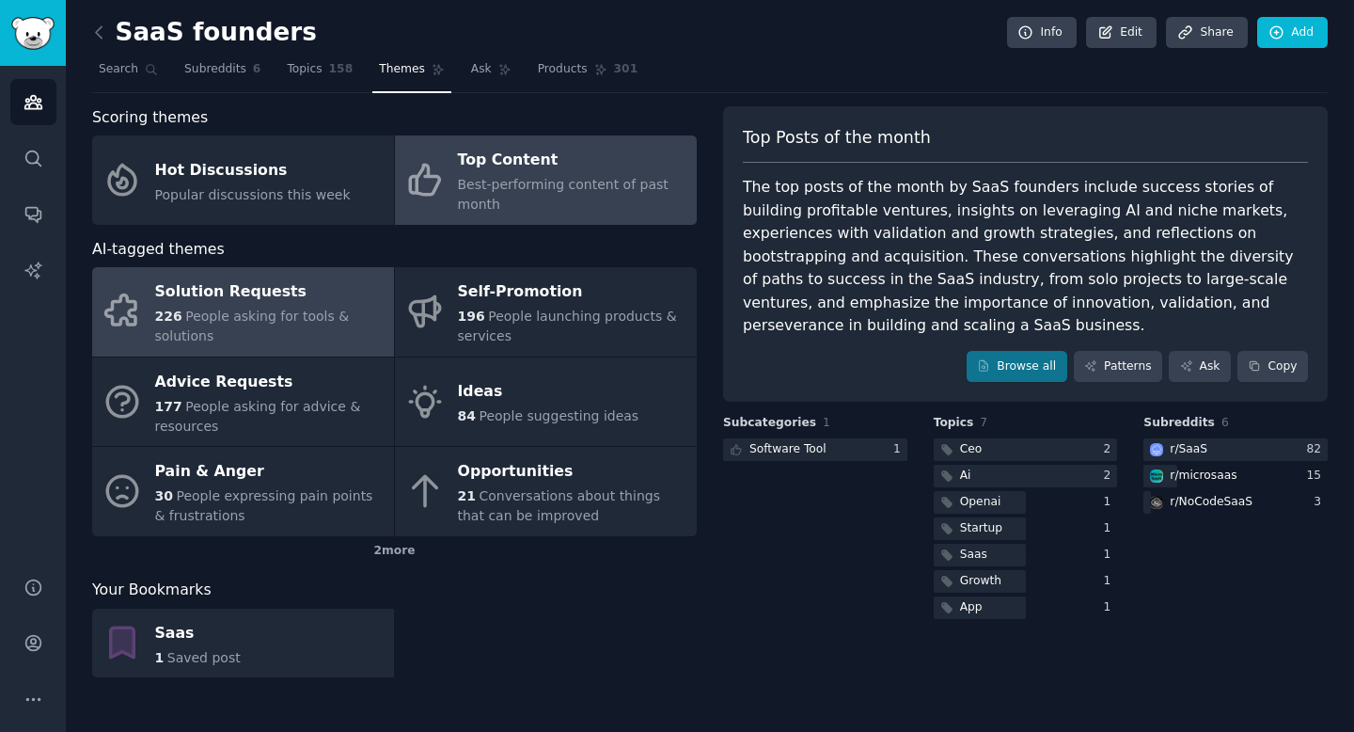
click at [237, 286] on div "Solution Requests" at bounding box center [269, 292] width 229 height 30
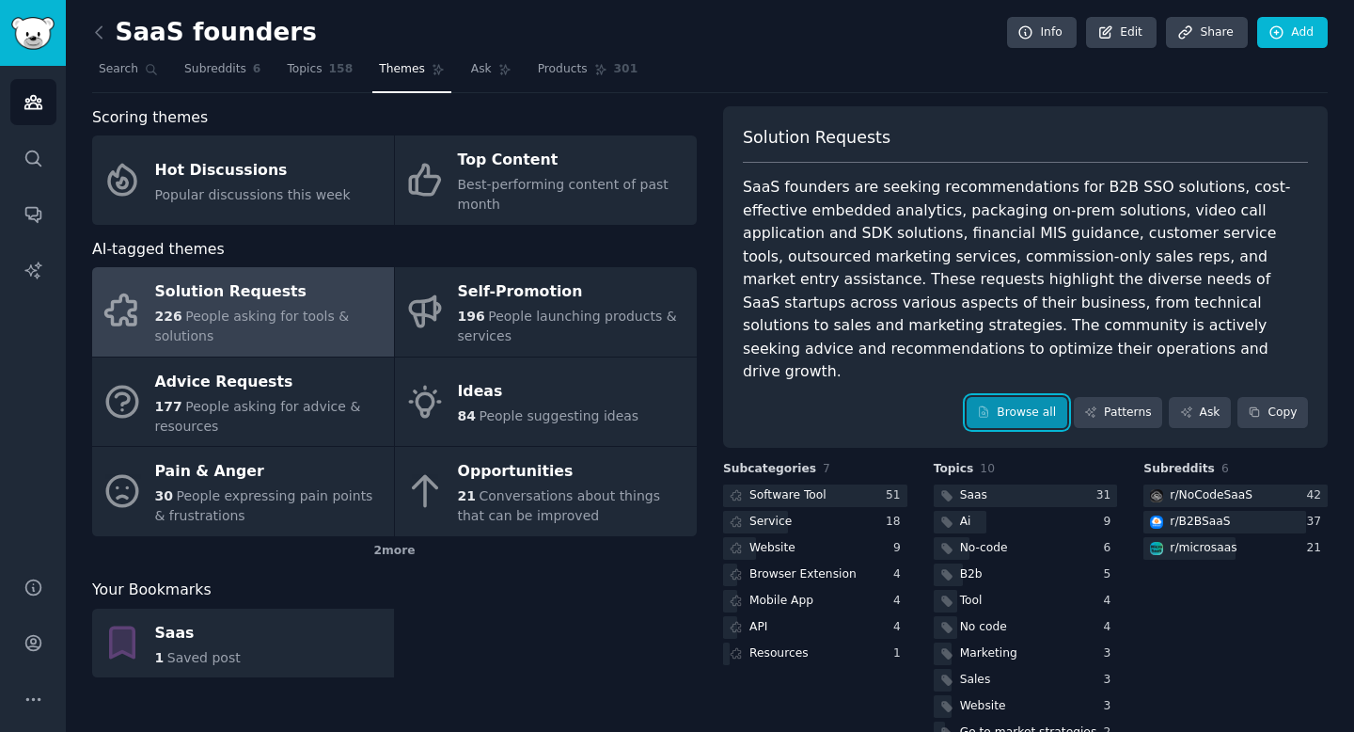
click at [1003, 397] on link "Browse all" at bounding box center [1017, 413] width 101 height 32
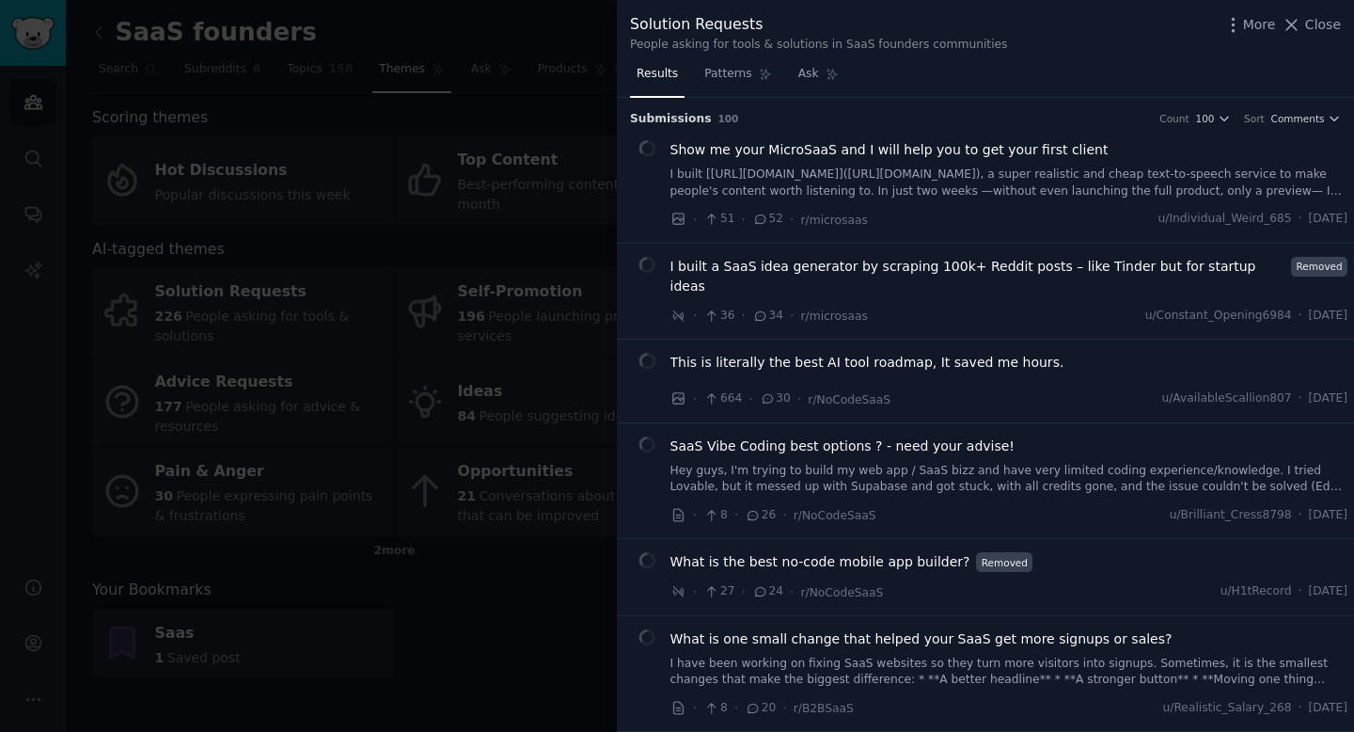
scroll to position [12, 0]
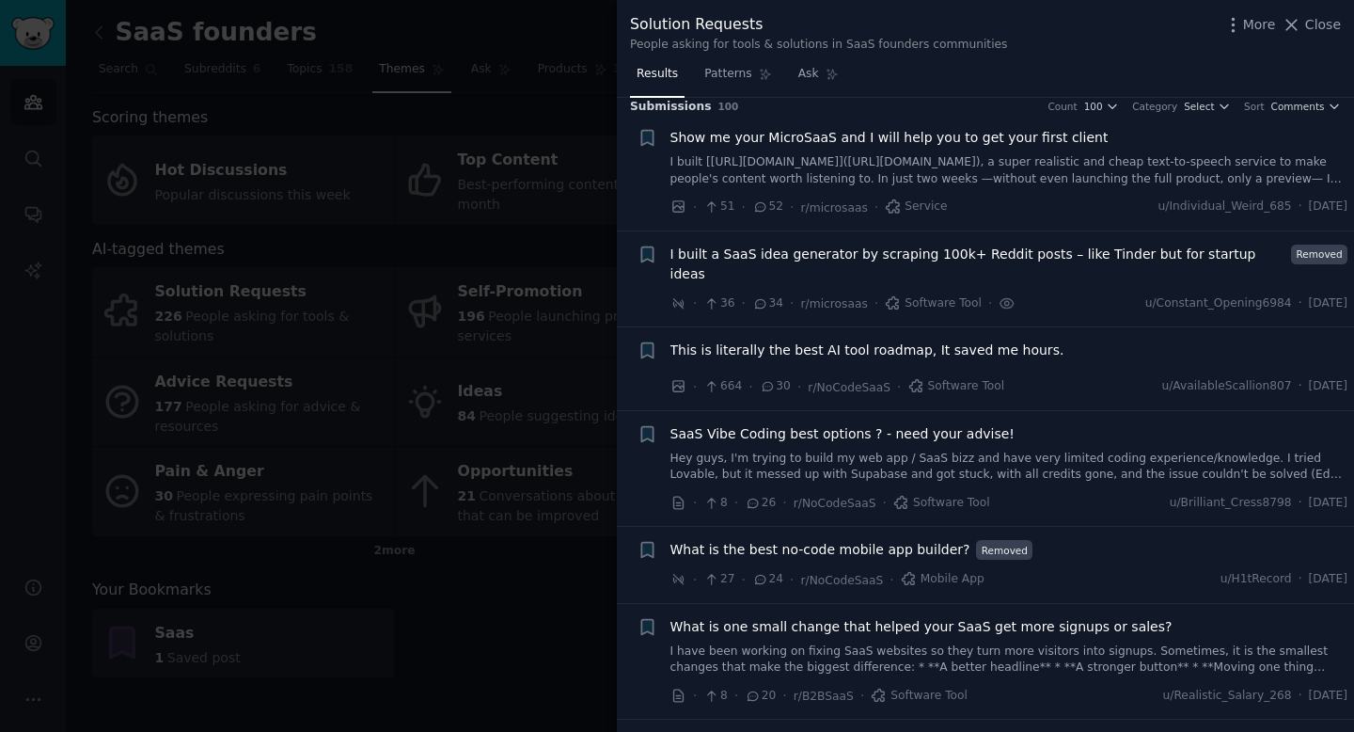
click at [872, 260] on span "I built a SaaS idea generator by scraping 100k+ Reddit posts – like Tinder but …" at bounding box center [977, 263] width 615 height 39
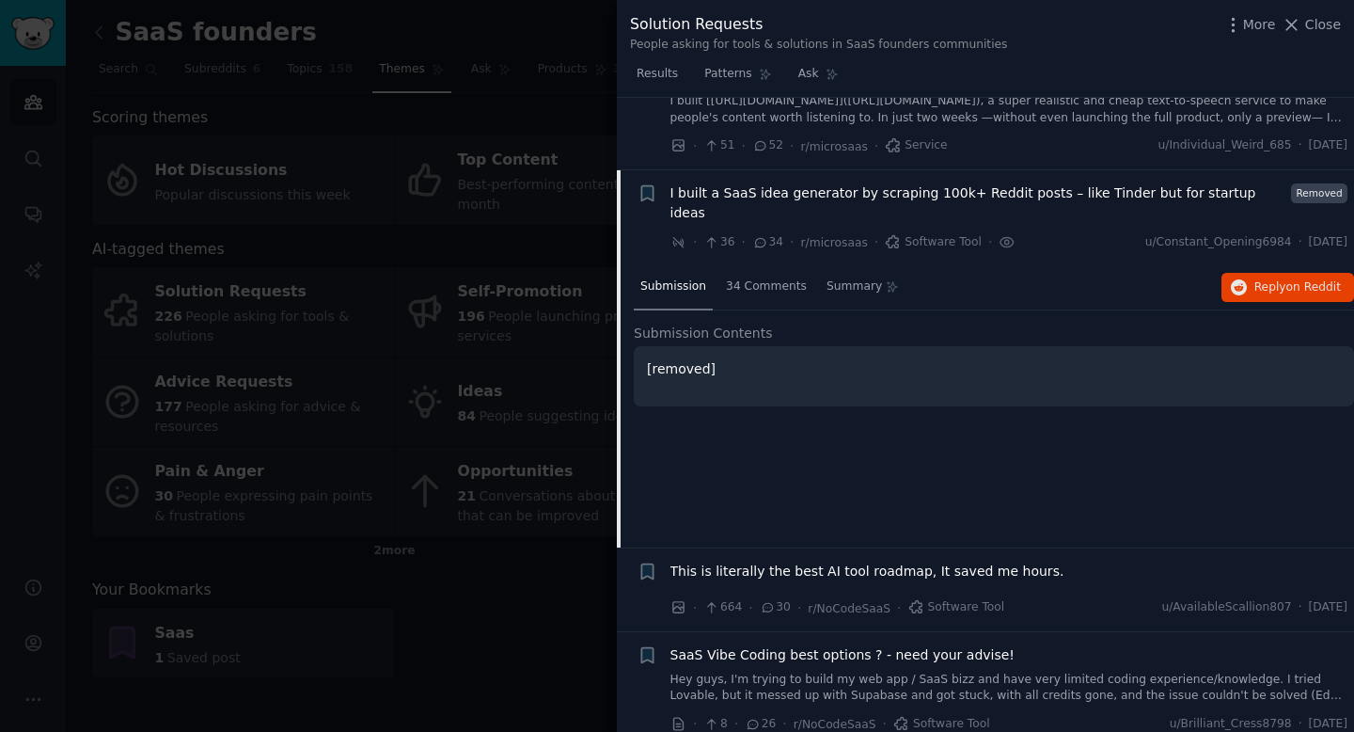
scroll to position [146, 0]
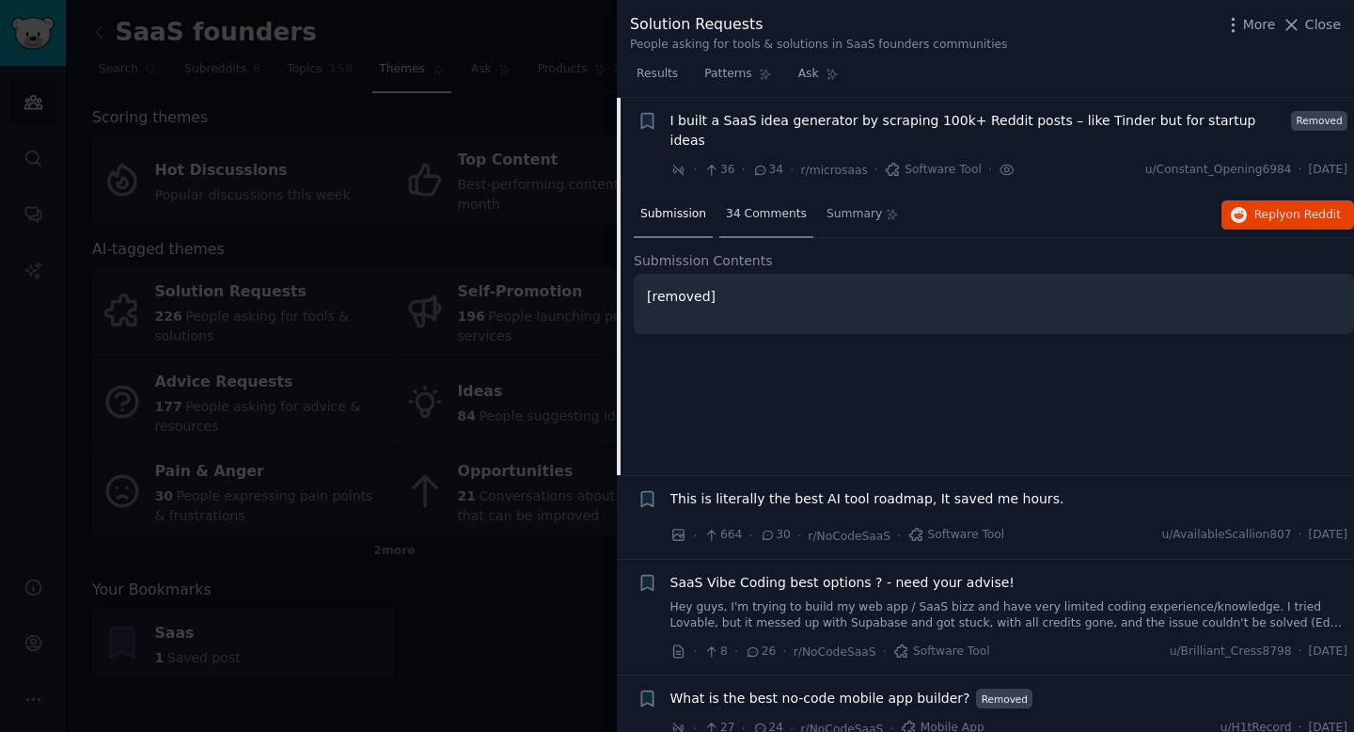
click at [766, 206] on span "34 Comments" at bounding box center [766, 214] width 81 height 17
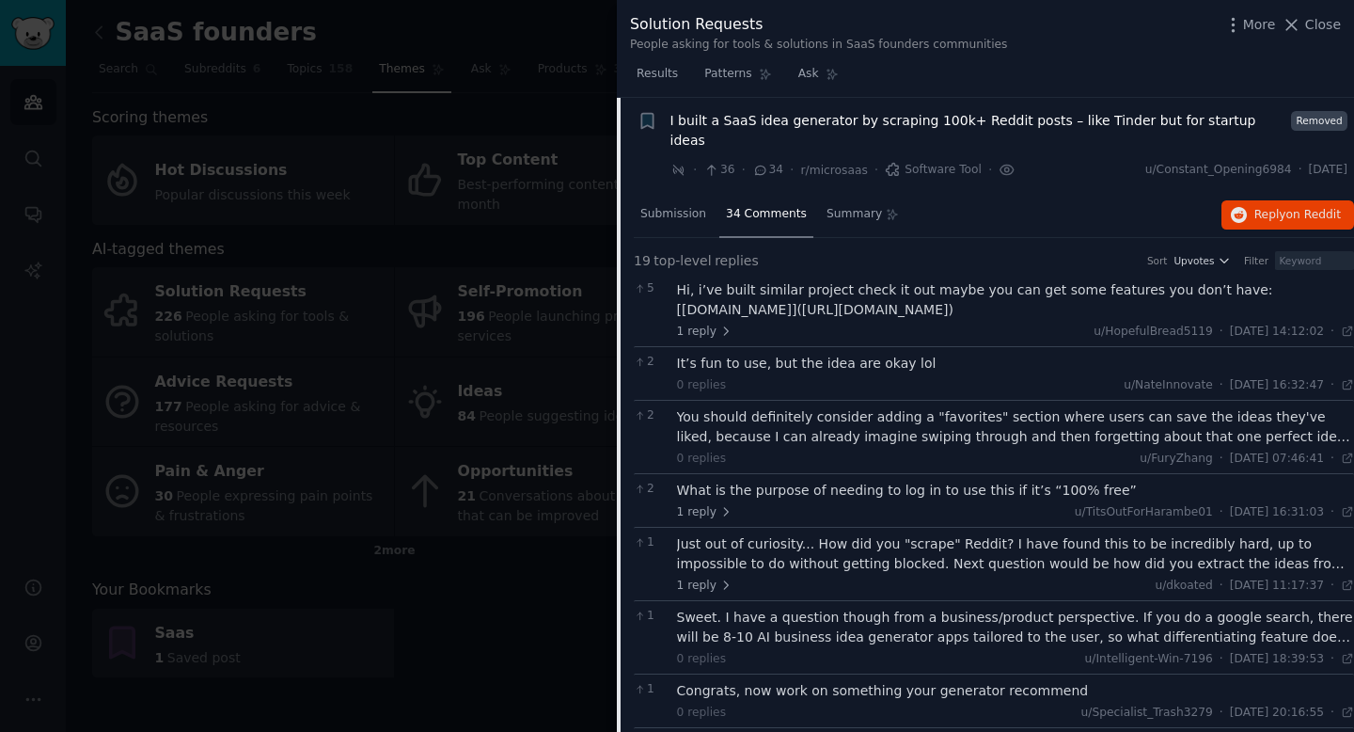
click at [749, 293] on div "Hi, i’ve built similar project check it out maybe you can get some features you…" at bounding box center [1016, 299] width 678 height 39
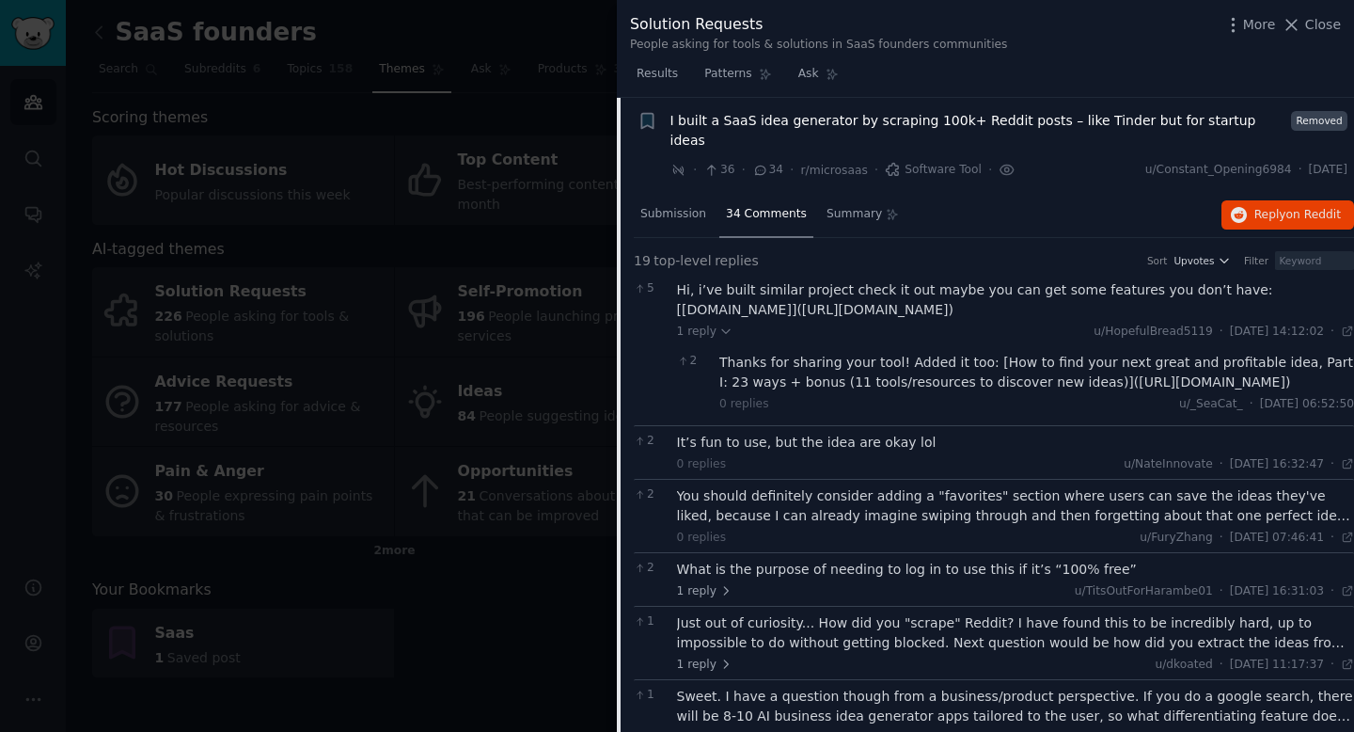
click at [749, 292] on div "Hi, i’ve built similar project check it out maybe you can get some features you…" at bounding box center [1016, 299] width 678 height 39
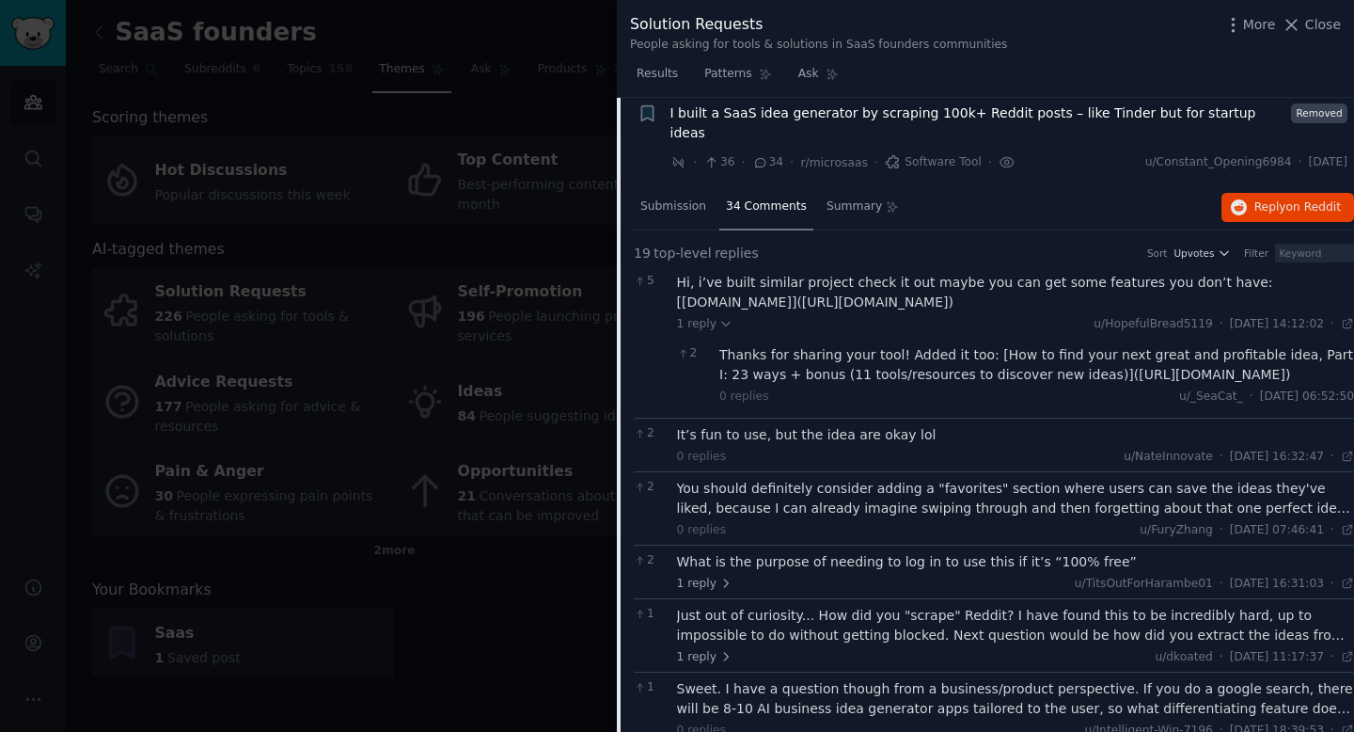
scroll to position [154, 0]
drag, startPoint x: 685, startPoint y: 280, endPoint x: 791, endPoint y: 285, distance: 106.4
click at [791, 285] on div "Hi, i’ve built similar project check it out maybe you can get some features you…" at bounding box center [1016, 291] width 678 height 39
copy div "https://neven.app/"
click at [547, 329] on div at bounding box center [677, 366] width 1354 height 732
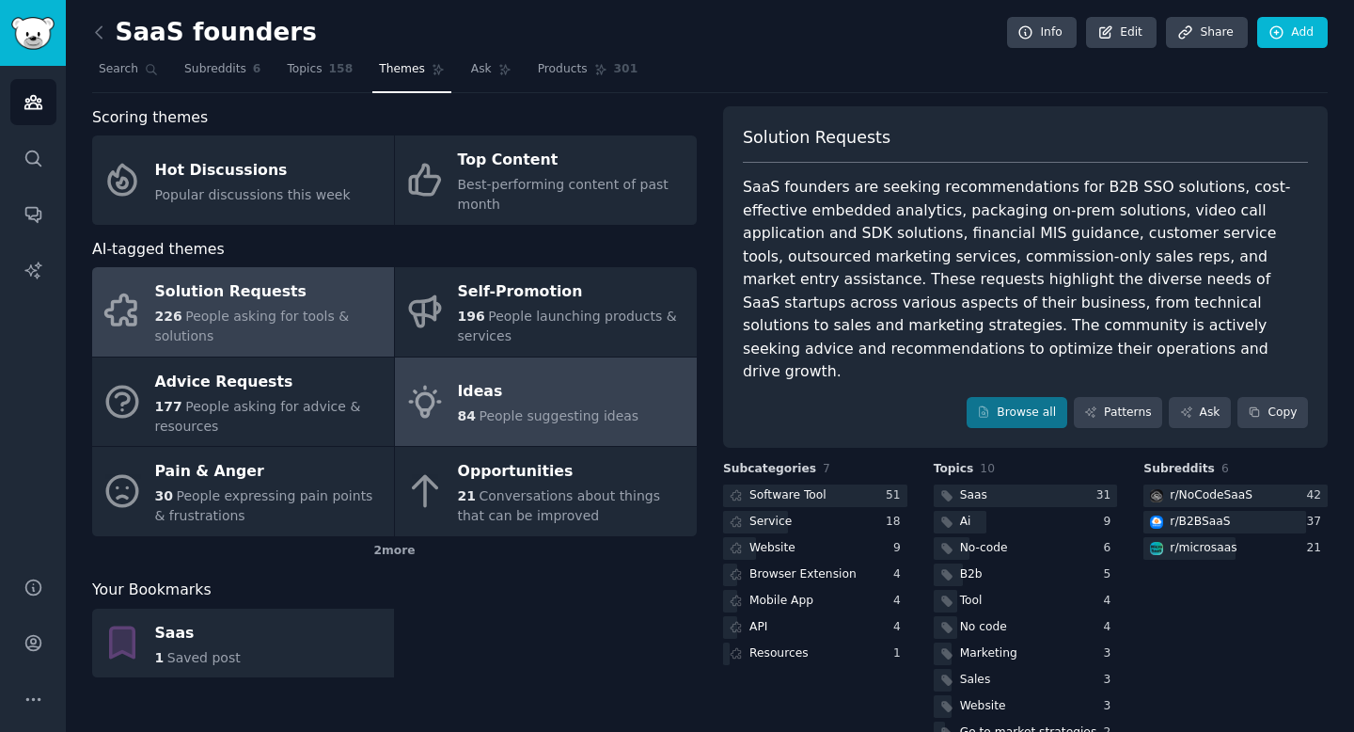
click at [499, 427] on link "Ideas 84 People suggesting ideas" at bounding box center [546, 401] width 302 height 89
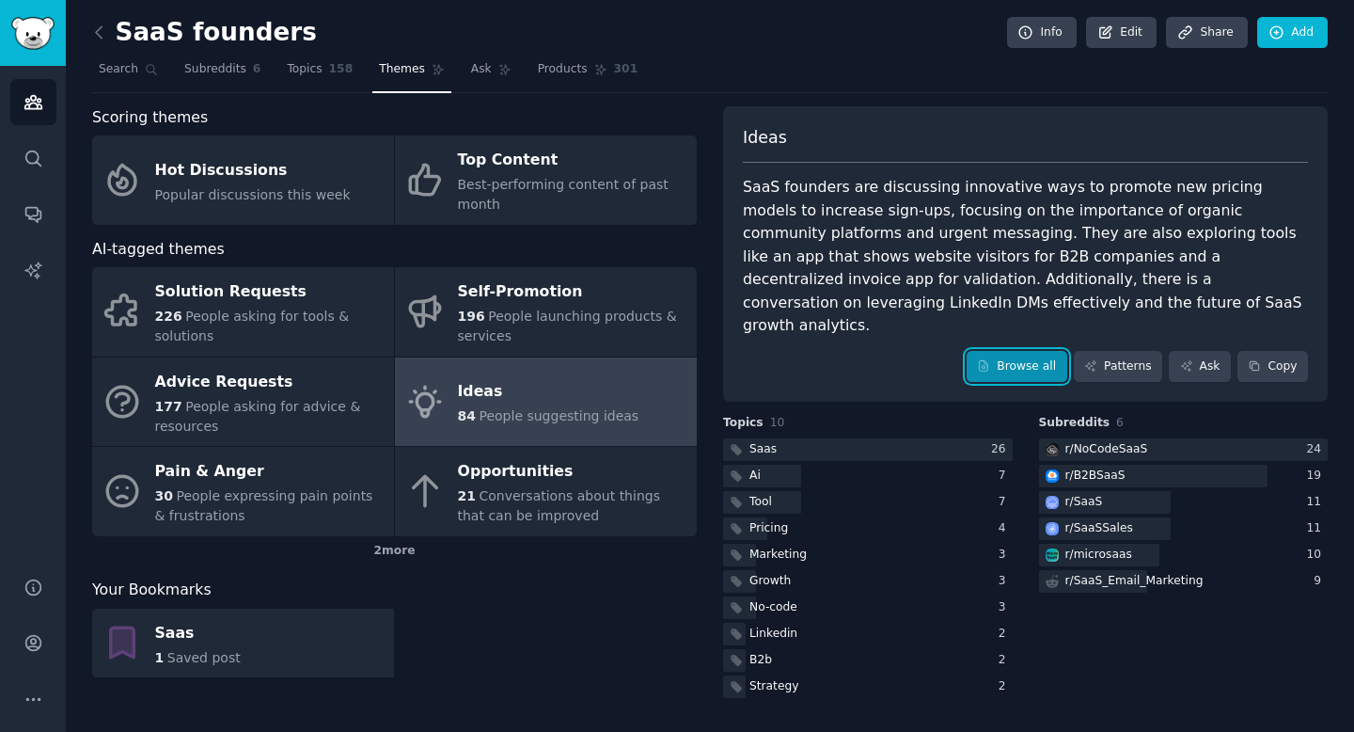
click at [994, 354] on link "Browse all" at bounding box center [1017, 367] width 101 height 32
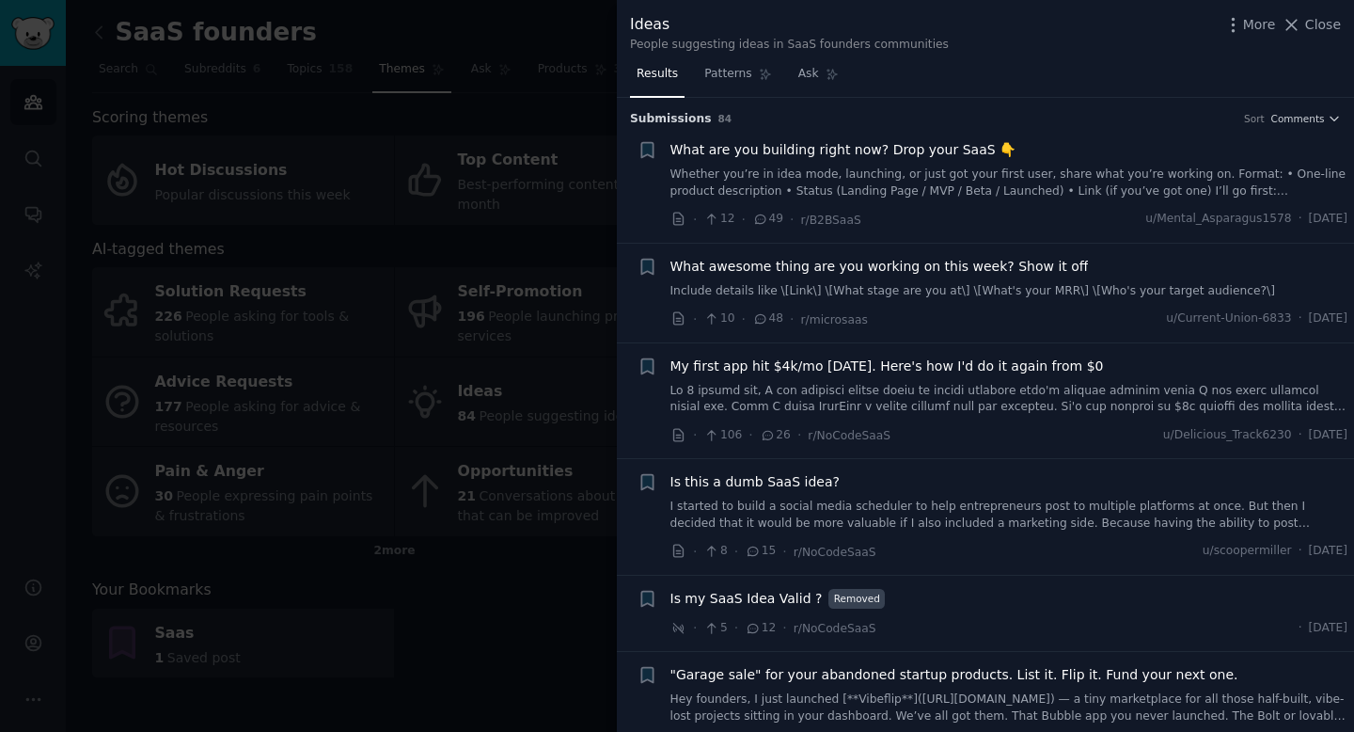
click at [809, 170] on link "Whether you’re in idea mode, launching, or just got your first user, share what…" at bounding box center [1009, 182] width 678 height 33
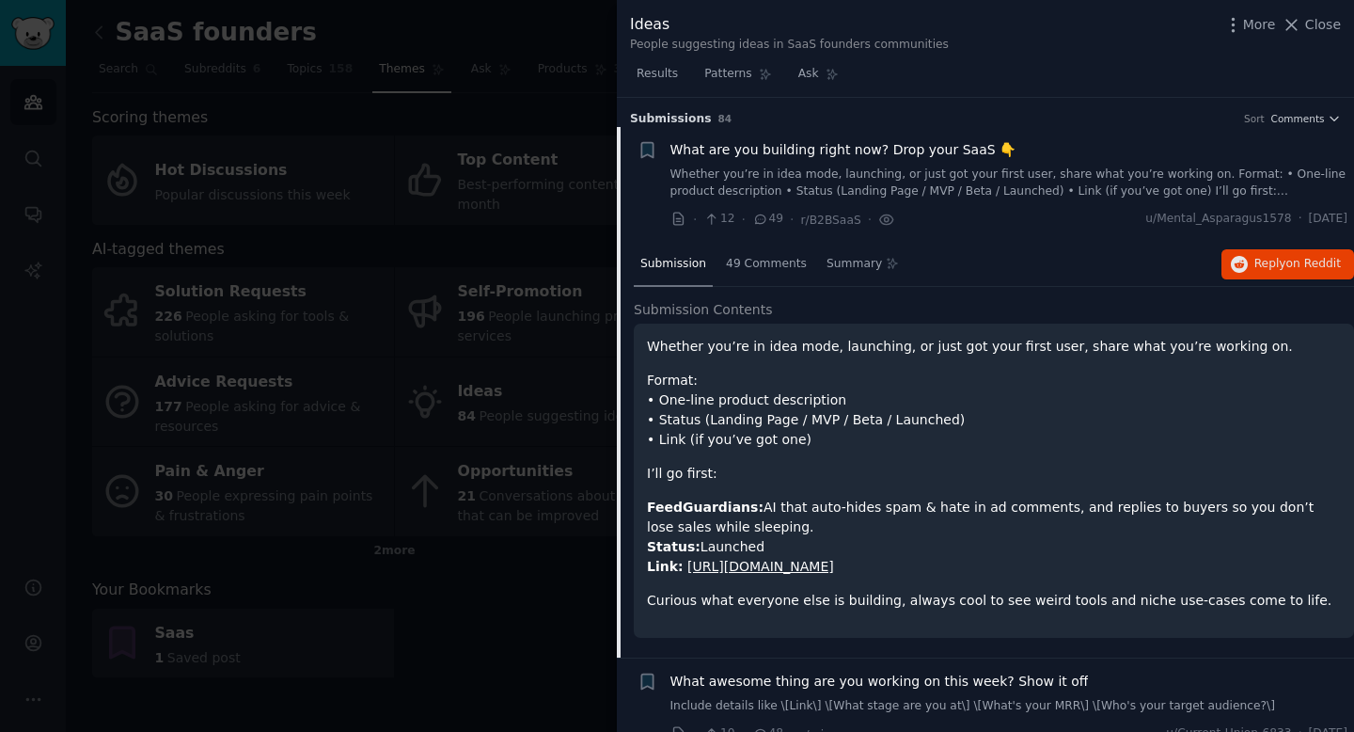
scroll to position [29, 0]
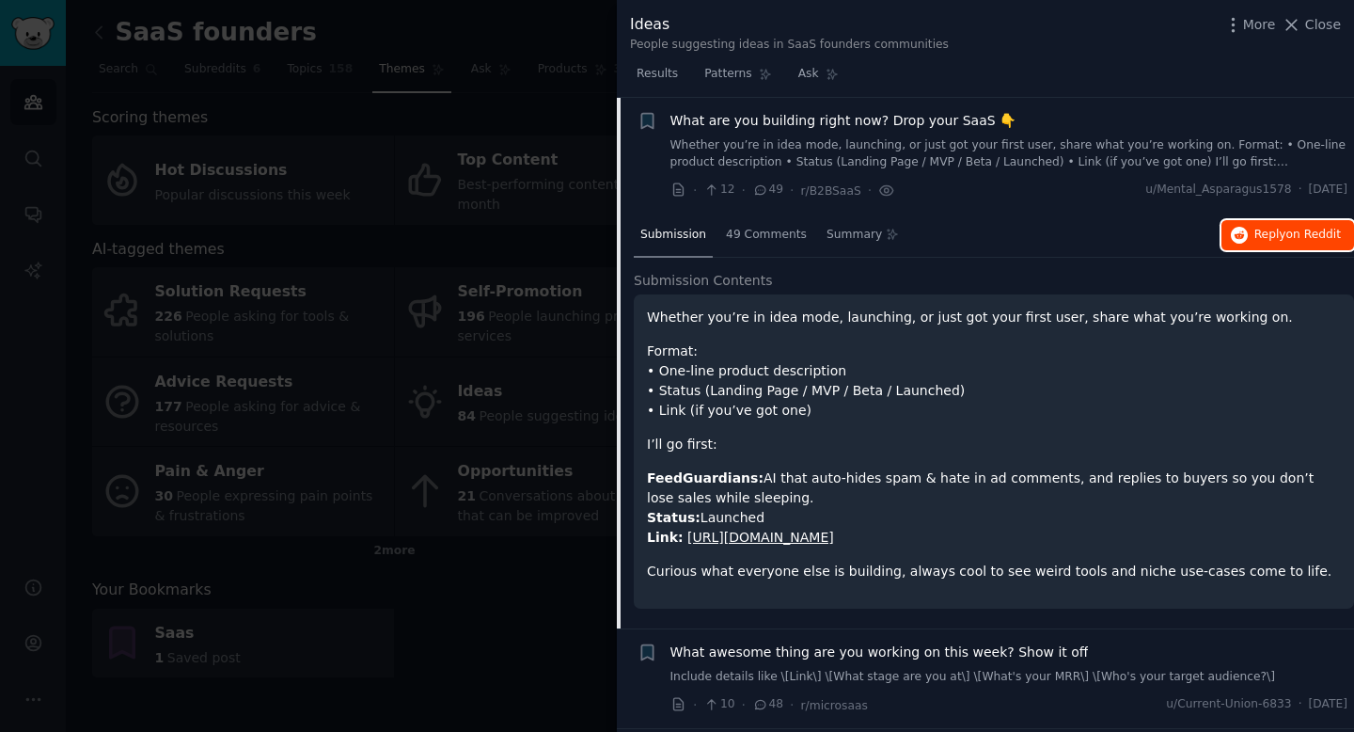
click at [1264, 243] on button "Reply on Reddit" at bounding box center [1288, 235] width 133 height 30
